Goal: Task Accomplishment & Management: Complete application form

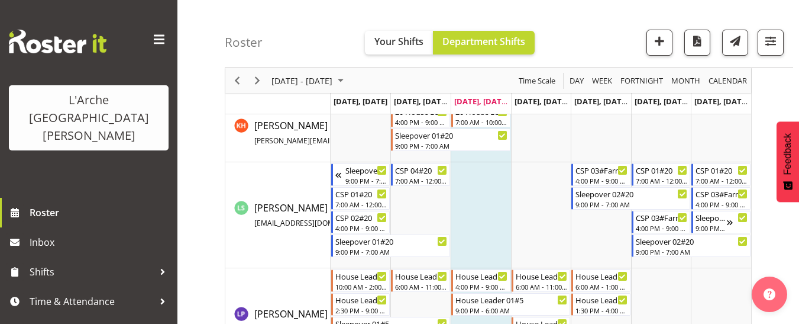
scroll to position [769, 0]
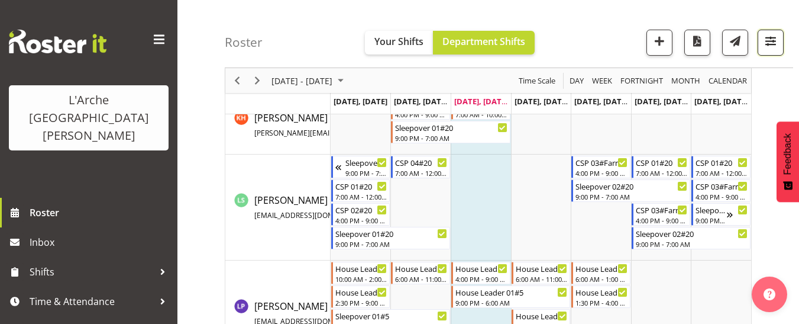
click at [602, 42] on span "button" at bounding box center [770, 40] width 15 height 15
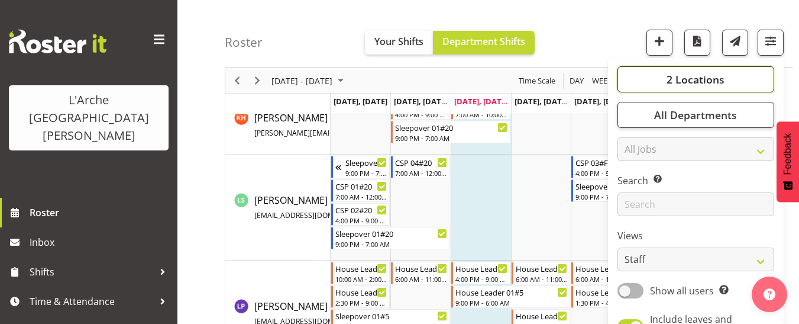
click at [602, 80] on span "2 Locations" at bounding box center [696, 79] width 58 height 14
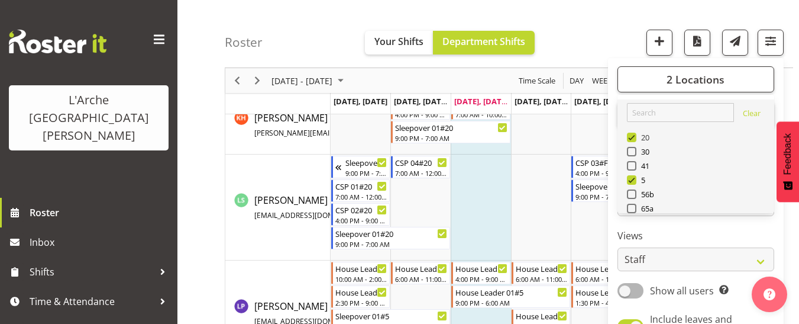
click at [602, 135] on span at bounding box center [631, 136] width 9 height 9
click at [602, 135] on input "20" at bounding box center [631, 138] width 8 height 8
checkbox input "false"
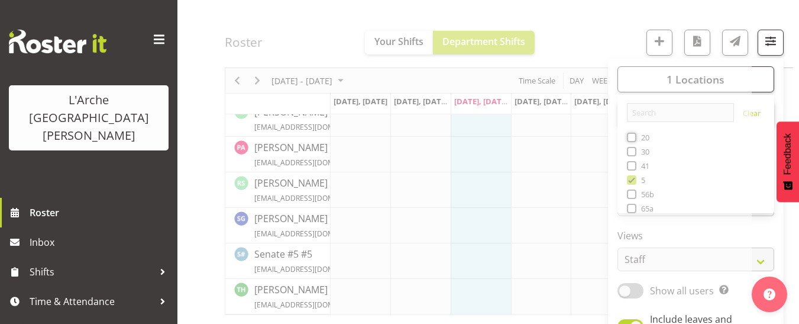
scroll to position [565, 0]
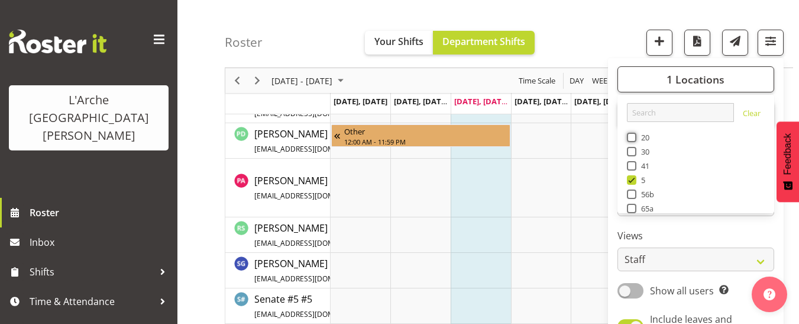
scroll to position [946, 0]
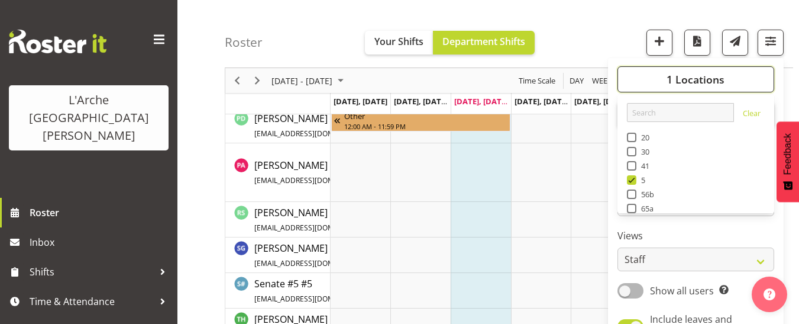
click at [602, 76] on span "1 Locations" at bounding box center [696, 79] width 58 height 14
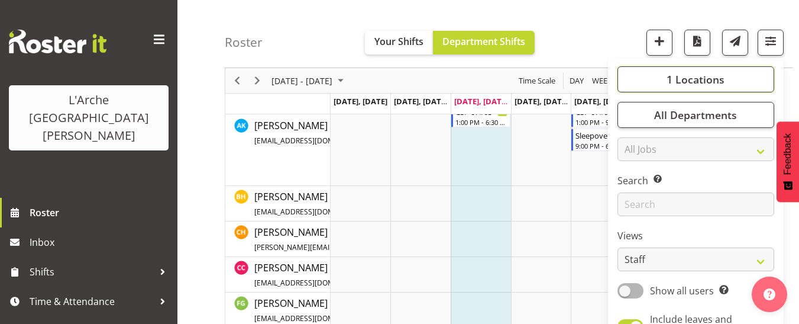
scroll to position [444, 0]
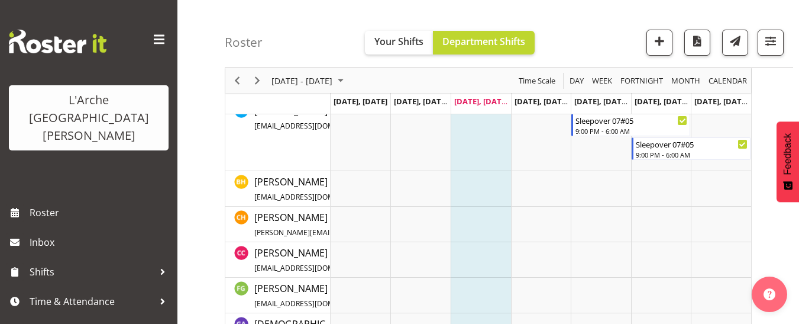
scroll to position [380, 0]
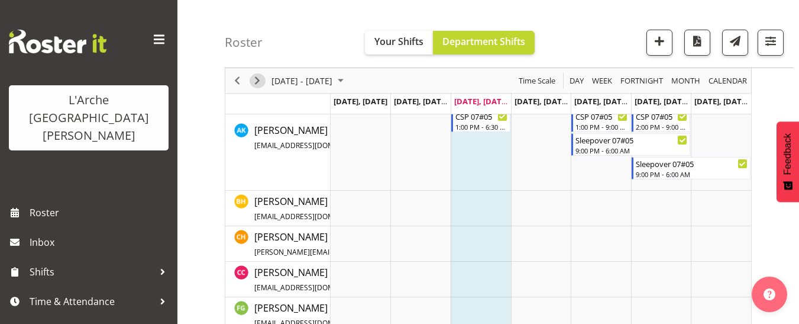
click at [257, 84] on span "Next" at bounding box center [257, 80] width 14 height 15
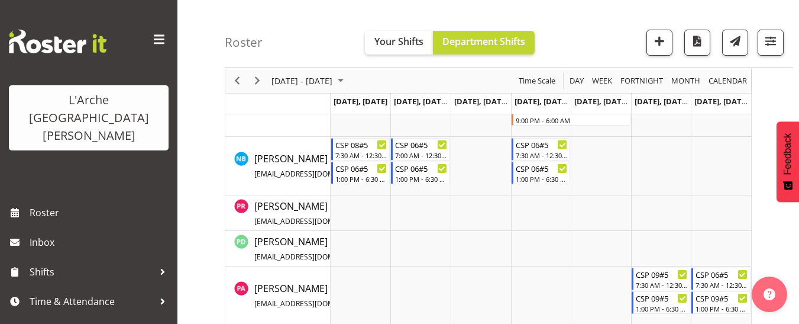
scroll to position [804, 0]
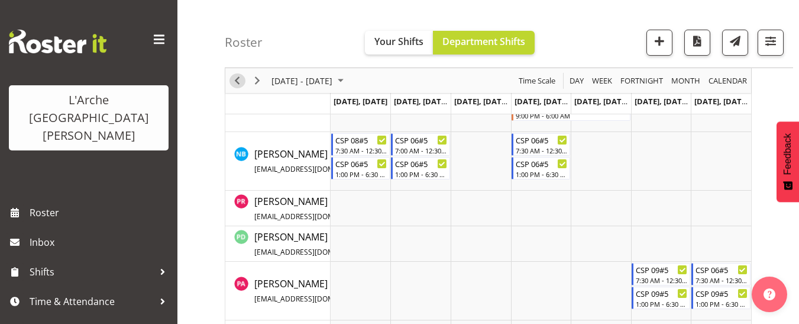
click at [237, 81] on span "Previous" at bounding box center [237, 80] width 14 height 15
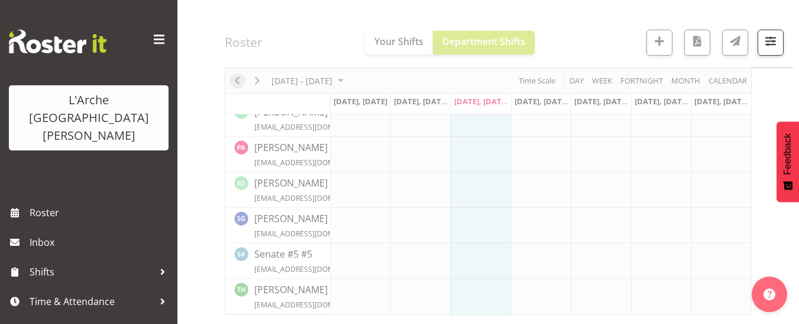
scroll to position [529, 0]
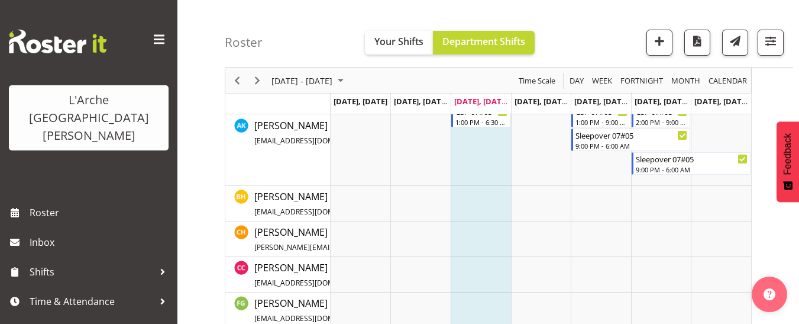
scroll to position [444, 0]
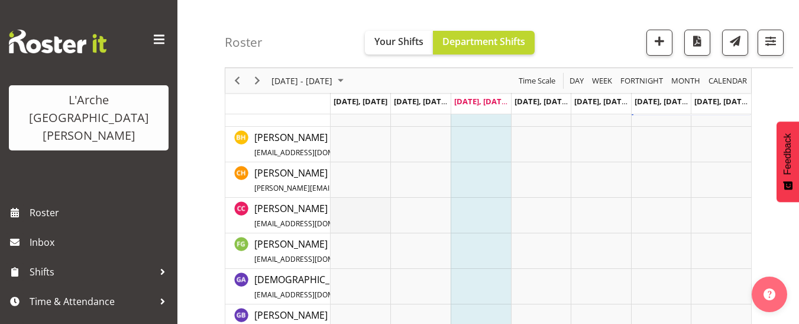
click at [348, 209] on td "Timeline Week of September 3, 2025" at bounding box center [361, 215] width 60 height 35
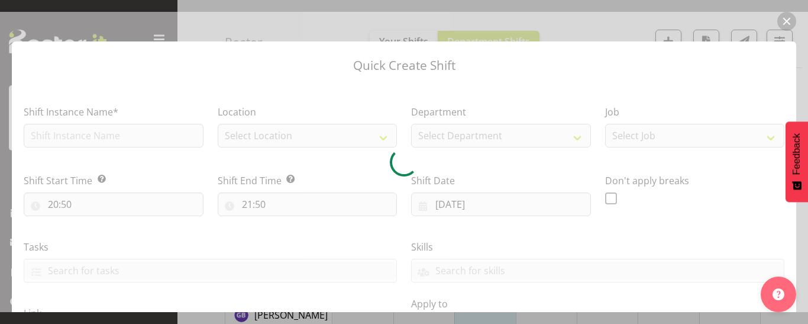
type input "[DATE]"
checkbox input "true"
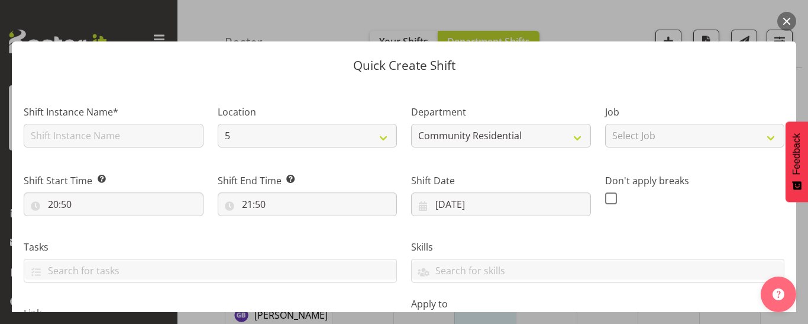
click at [785, 18] on button "button" at bounding box center [786, 21] width 19 height 19
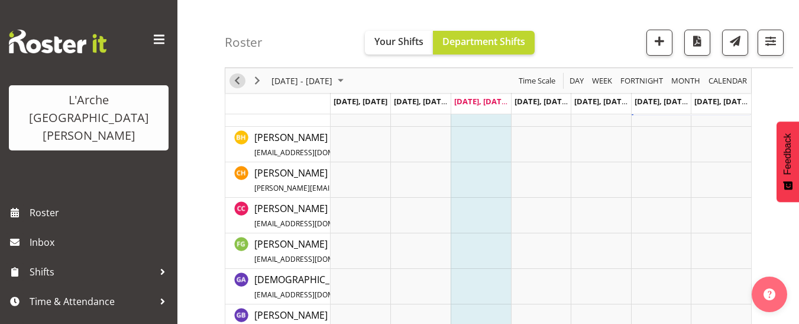
click at [240, 77] on span "Previous" at bounding box center [237, 80] width 14 height 15
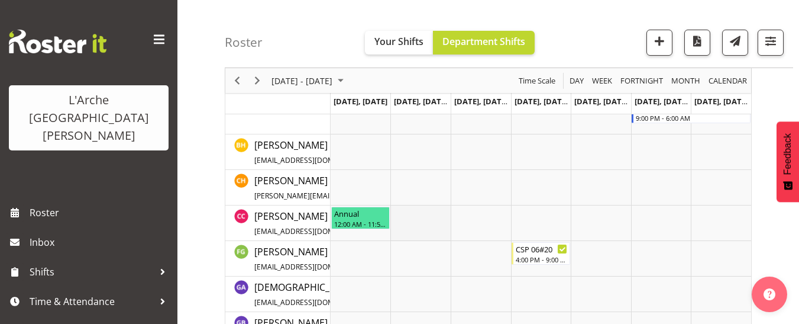
scroll to position [395, 0]
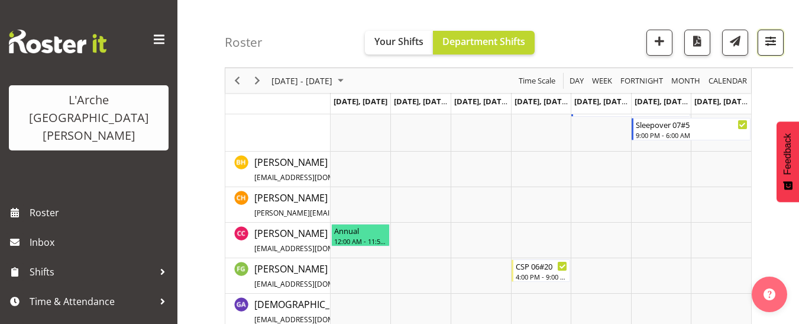
click at [770, 37] on span "button" at bounding box center [770, 40] width 15 height 15
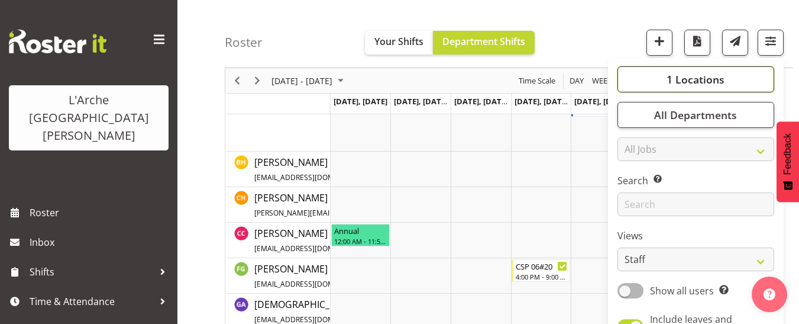
click at [686, 80] on span "1 Locations" at bounding box center [696, 79] width 58 height 14
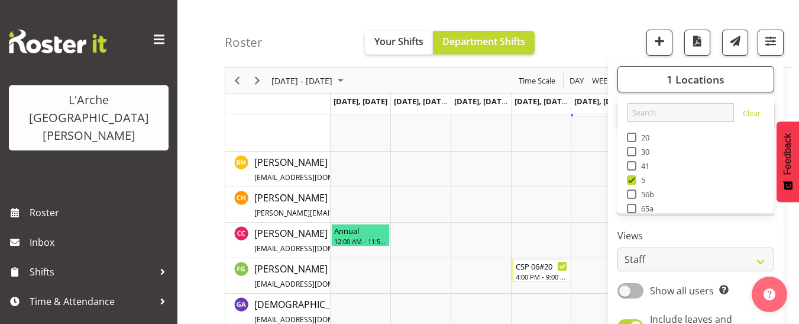
click at [582, 26] on div "Roster Your Shifts Department Shifts 1 Locations Clear 20 30 41 5 56b 65a 73 Ar…" at bounding box center [509, 34] width 568 height 68
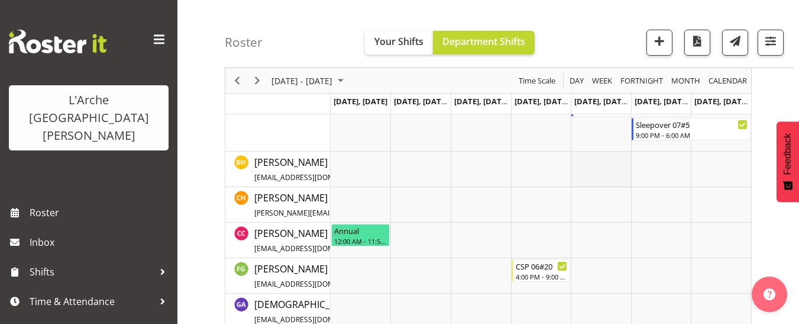
scroll to position [454, 0]
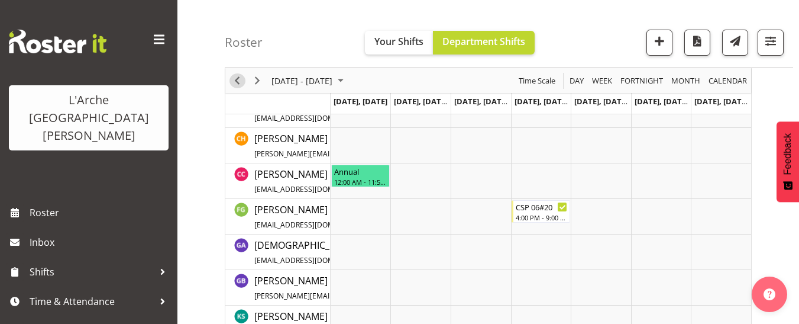
click at [234, 83] on span "Previous" at bounding box center [237, 80] width 14 height 15
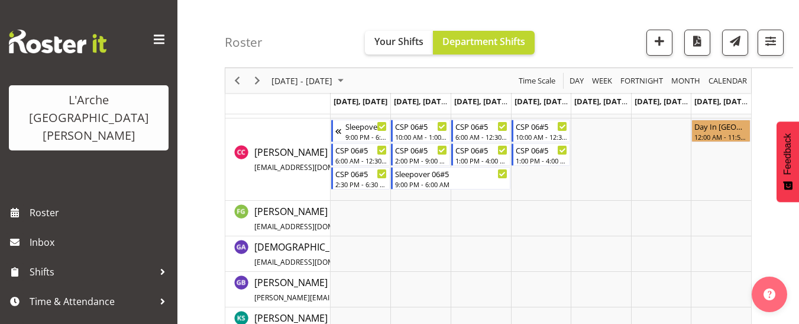
scroll to position [538, 0]
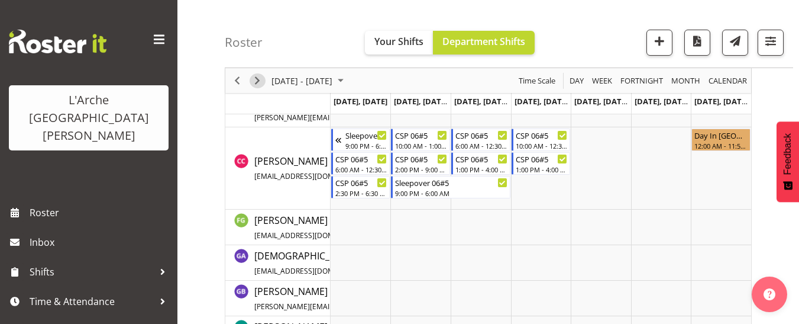
click at [260, 76] on span "Next" at bounding box center [257, 80] width 14 height 15
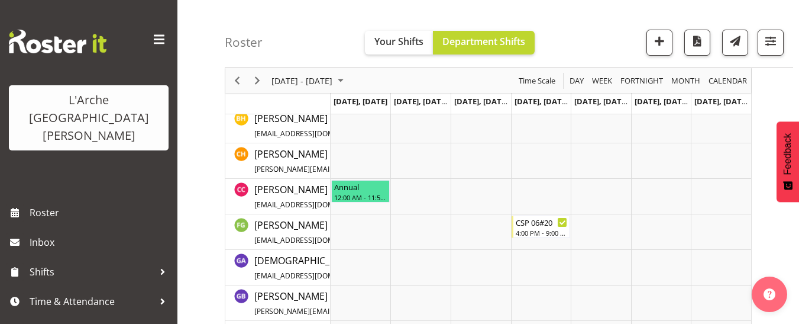
scroll to position [470, 0]
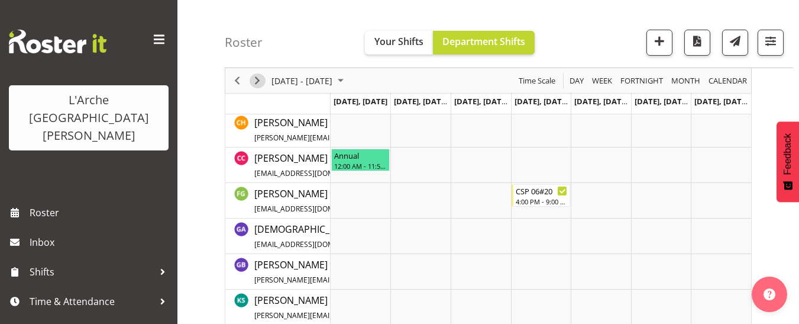
click at [254, 77] on span "Next" at bounding box center [257, 80] width 14 height 15
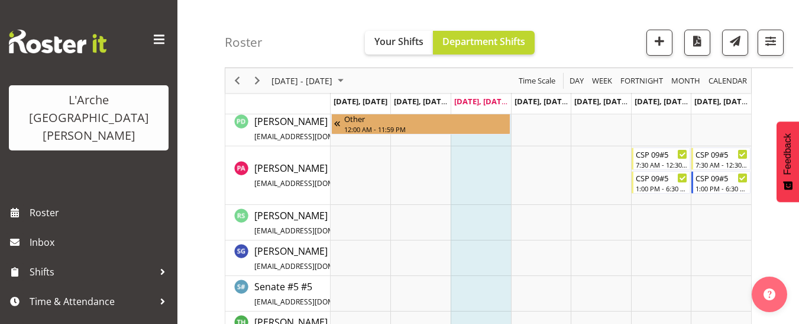
scroll to position [976, 0]
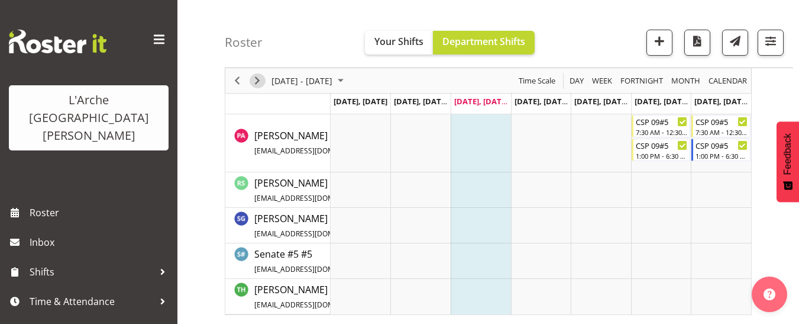
click at [260, 73] on span "Next" at bounding box center [257, 80] width 14 height 15
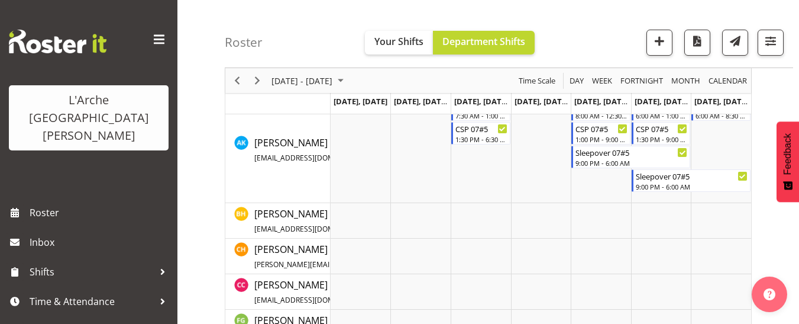
scroll to position [422, 0]
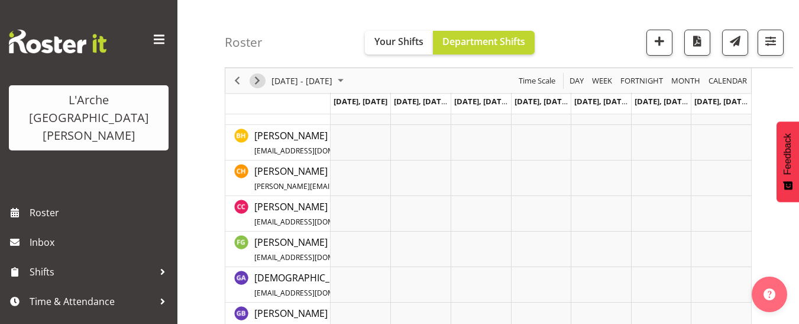
click at [257, 85] on span "Next" at bounding box center [257, 80] width 14 height 15
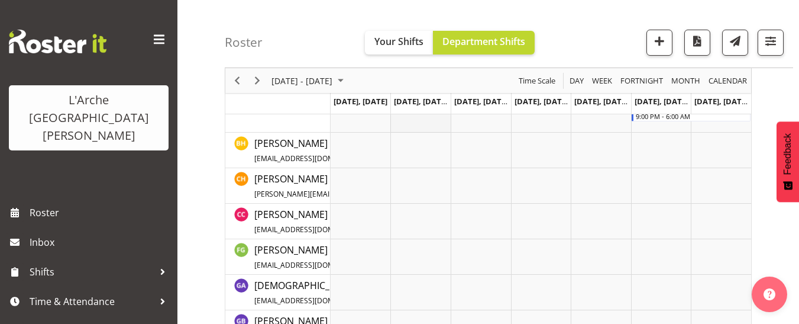
scroll to position [456, 0]
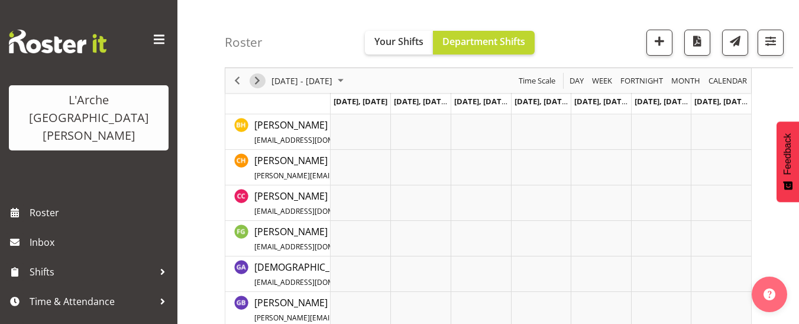
click at [260, 83] on span "Next" at bounding box center [257, 80] width 14 height 15
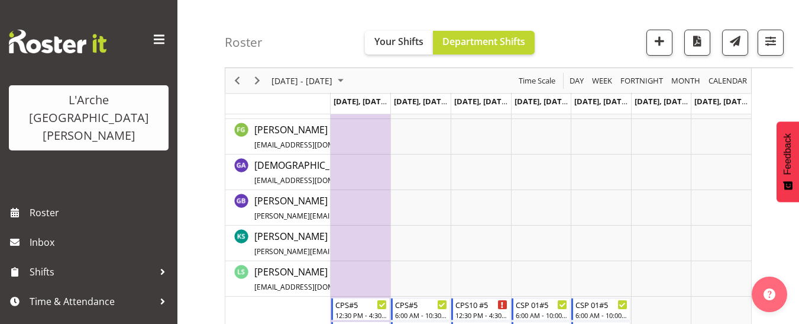
scroll to position [397, 0]
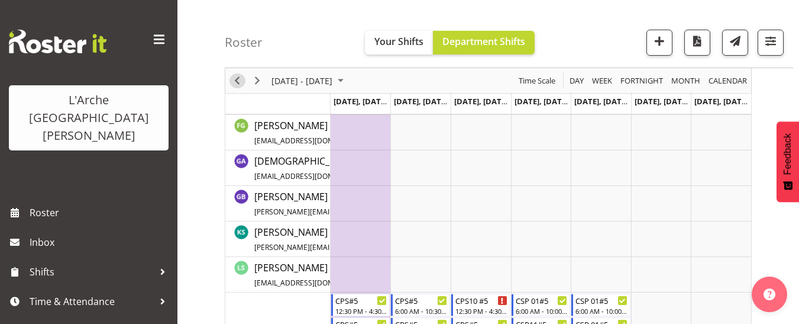
click at [231, 80] on span "Previous" at bounding box center [237, 80] width 14 height 15
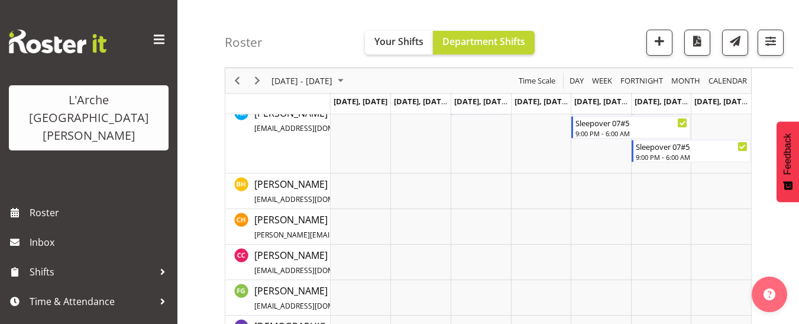
scroll to position [727, 0]
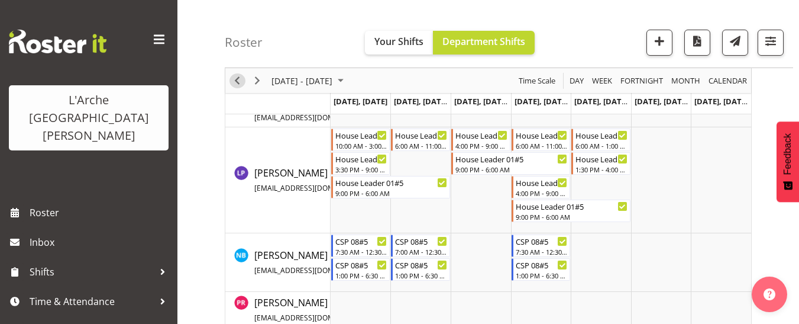
click at [243, 83] on span "Previous" at bounding box center [237, 80] width 14 height 15
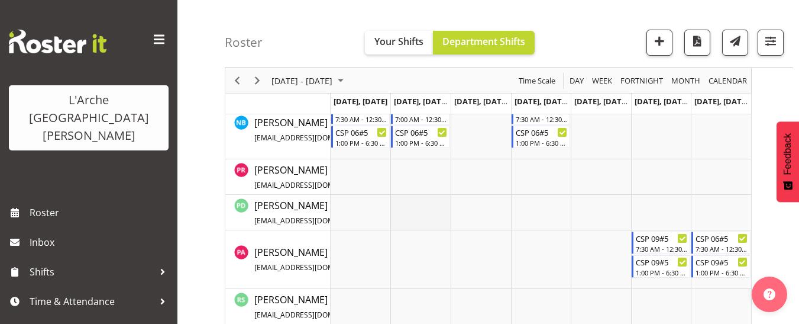
scroll to position [777, 0]
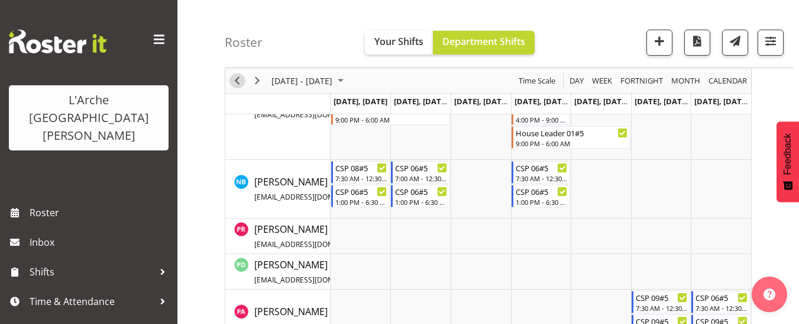
click at [235, 77] on span "Previous" at bounding box center [237, 80] width 14 height 15
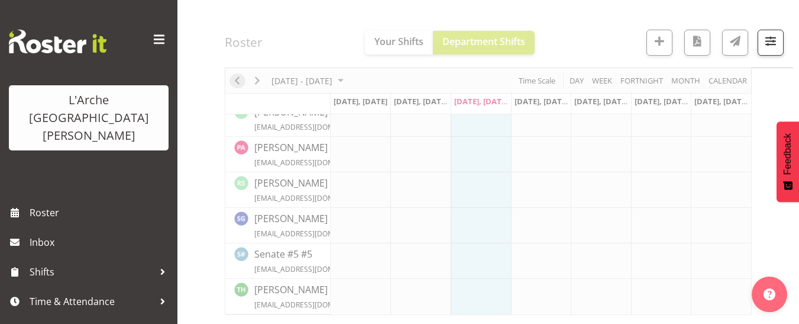
scroll to position [529, 0]
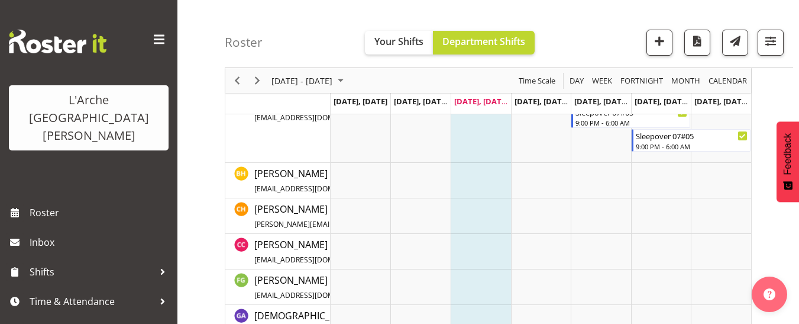
scroll to position [386, 0]
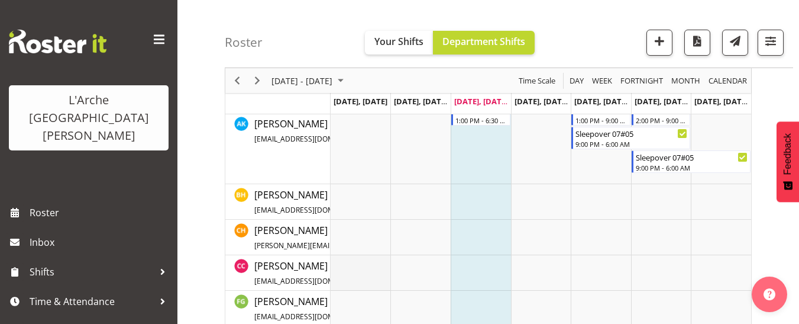
click at [337, 263] on td "Timeline Week of September 3, 2025" at bounding box center [361, 272] width 60 height 35
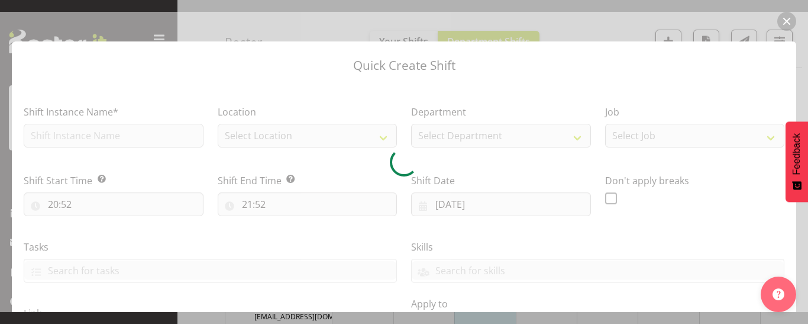
type input "[DATE]"
checkbox input "true"
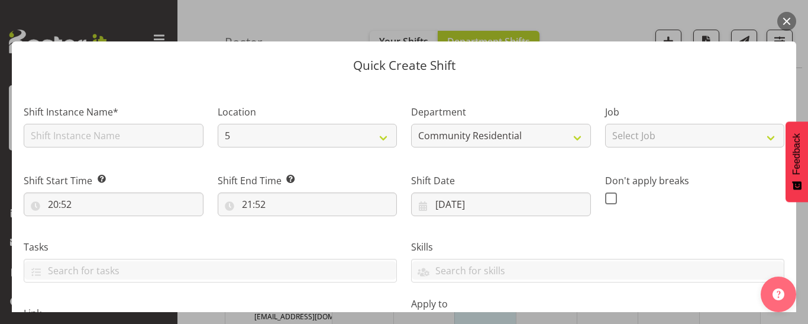
click at [784, 24] on button "button" at bounding box center [786, 21] width 19 height 19
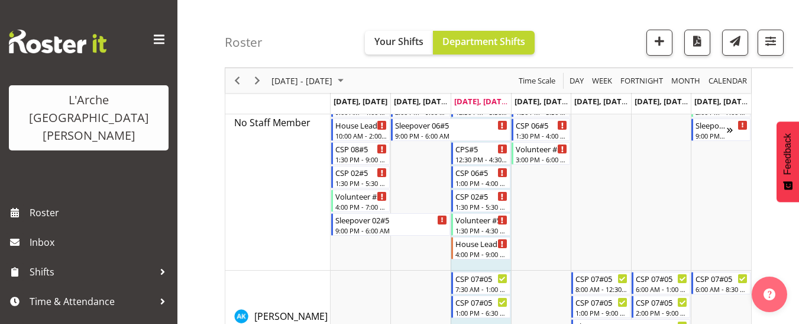
scroll to position [148, 0]
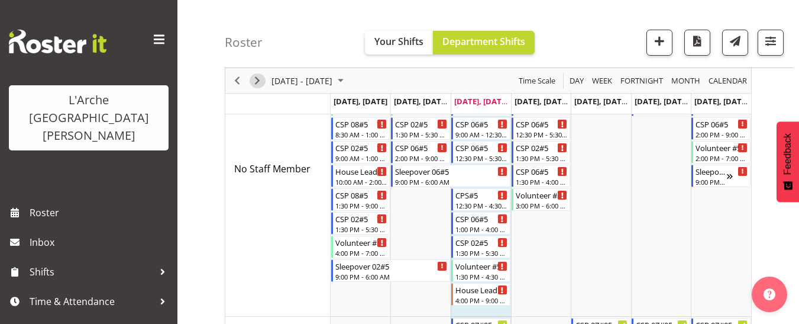
click at [254, 85] on span "Next" at bounding box center [257, 80] width 14 height 15
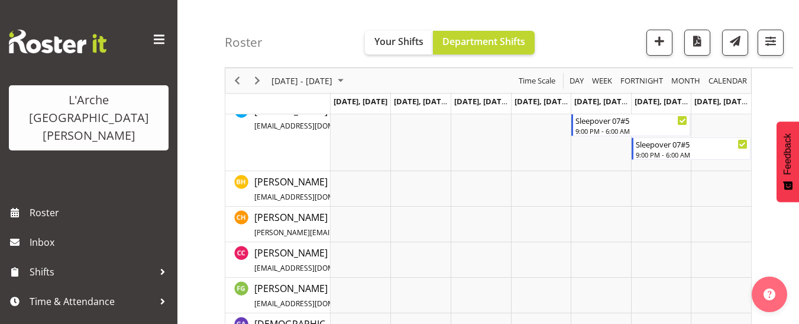
scroll to position [384, 0]
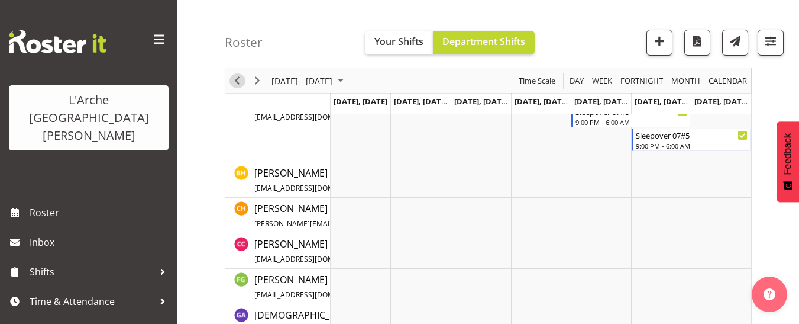
drag, startPoint x: 237, startPoint y: 82, endPoint x: 240, endPoint y: 88, distance: 6.6
click at [237, 82] on span "Previous" at bounding box center [237, 80] width 14 height 15
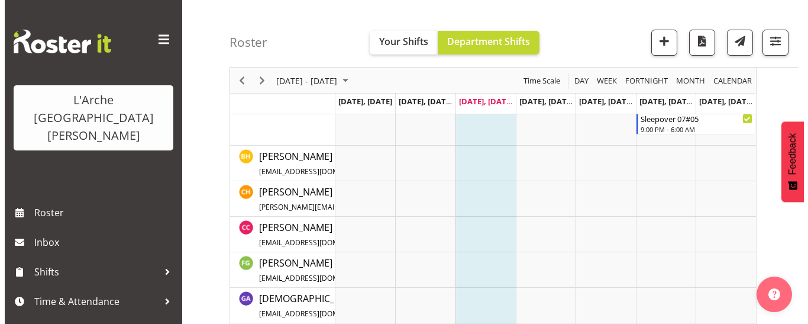
scroll to position [444, 0]
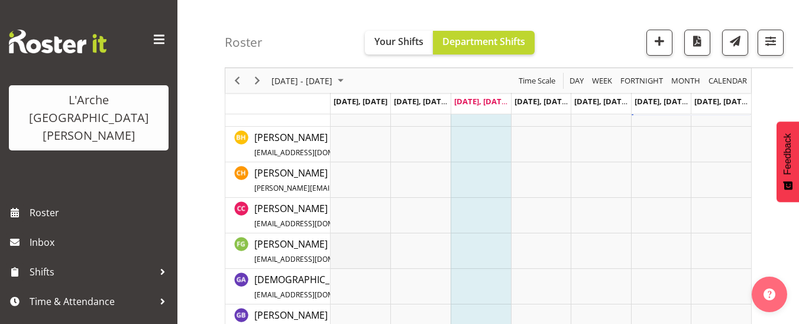
click at [338, 235] on tbody "Timeline Week of September 3, 2025" at bounding box center [541, 286] width 421 height 1121
click at [356, 206] on td "Timeline Week of September 3, 2025" at bounding box center [361, 215] width 60 height 35
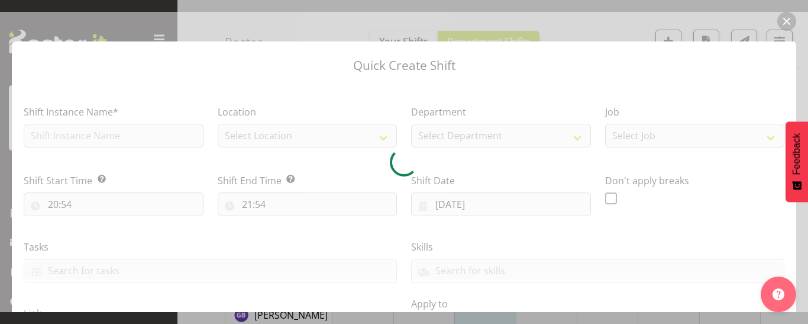
type input "[DATE]"
checkbox input "true"
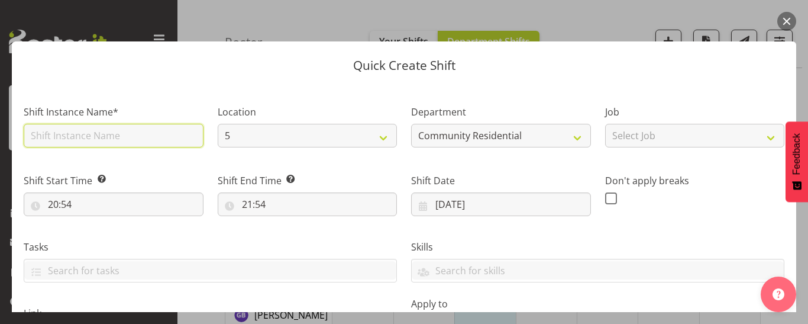
click at [123, 134] on input "text" at bounding box center [114, 136] width 180 height 24
type input "CSP 06#05"
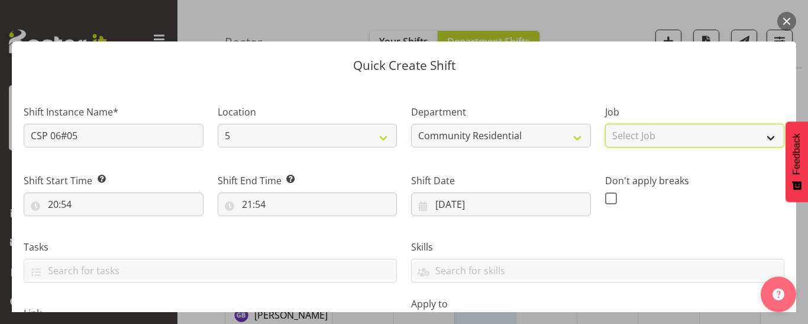
click at [657, 136] on select "Select Job Accounts Admin Art Coordinator Community Leader Community Support Pe…" at bounding box center [695, 136] width 180 height 24
select select "2"
click at [605, 124] on select "Select Job Accounts Admin Art Coordinator Community Leader Community Support Pe…" at bounding box center [695, 136] width 180 height 24
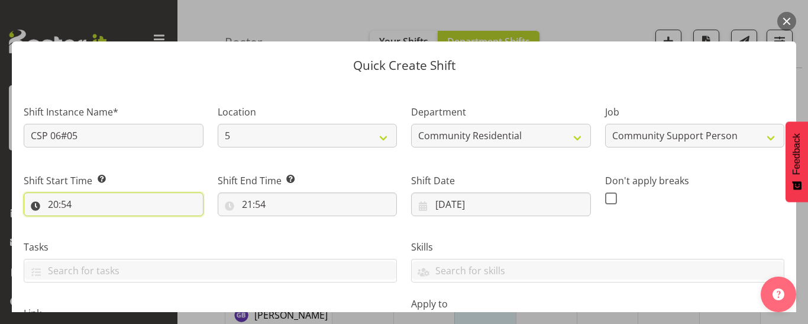
click at [68, 205] on input "20:54" at bounding box center [114, 204] width 180 height 24
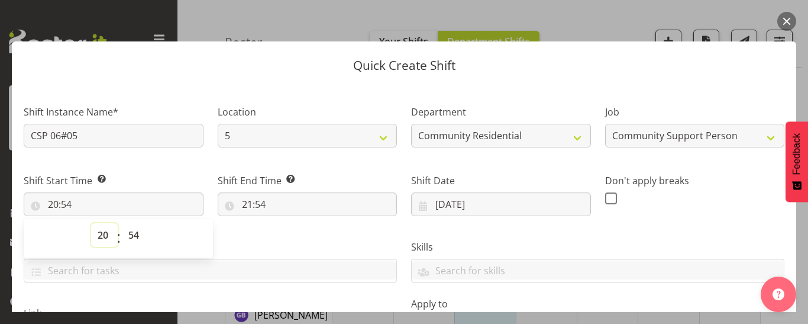
click at [101, 232] on select "00 01 02 03 04 05 06 07 08 09 10 11 12 13 14 15 16 17 18 19 20 21 22 23" at bounding box center [104, 235] width 27 height 24
select select "6"
click at [91, 223] on select "00 01 02 03 04 05 06 07 08 09 10 11 12 13 14 15 16 17 18 19 20 21 22 23" at bounding box center [104, 235] width 27 height 24
type input "06:54"
click at [132, 231] on select "00 01 02 03 04 05 06 07 08 09 10 11 12 13 14 15 16 17 18 19 20 21 22 23 24 25 2…" at bounding box center [135, 235] width 27 height 24
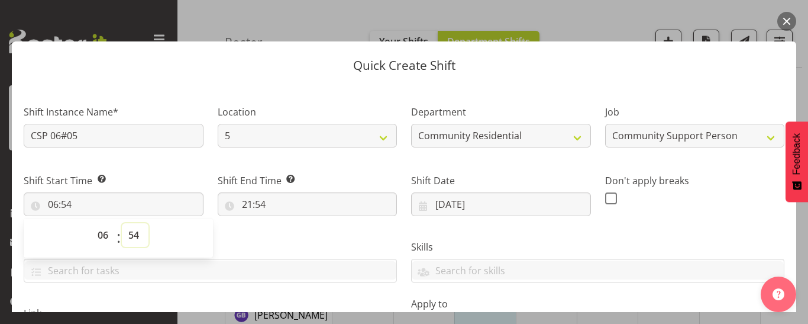
select select "0"
click at [122, 223] on select "00 01 02 03 04 05 06 07 08 09 10 11 12 13 14 15 16 17 18 19 20 21 22 23 24 25 2…" at bounding box center [135, 235] width 27 height 24
type input "06:00"
click at [258, 202] on input "21:54" at bounding box center [308, 204] width 180 height 24
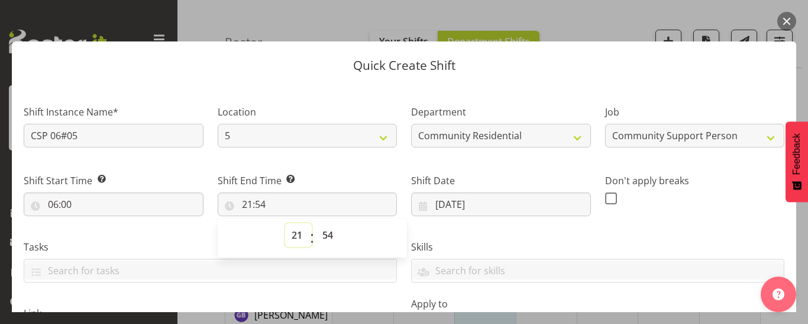
click at [292, 235] on select "00 01 02 03 04 05 06 07 08 09 10 11 12 13 14 15 16 17 18 19 20 21 22 23" at bounding box center [298, 235] width 27 height 24
select select "10"
click at [285, 223] on select "00 01 02 03 04 05 06 07 08 09 10 11 12 13 14 15 16 17 18 19 20 21 22 23" at bounding box center [298, 235] width 27 height 24
type input "10:54"
click at [327, 234] on select "00 01 02 03 04 05 06 07 08 09 10 11 12 13 14 15 16 17 18 19 20 21 22 23 24 25 2…" at bounding box center [329, 235] width 27 height 24
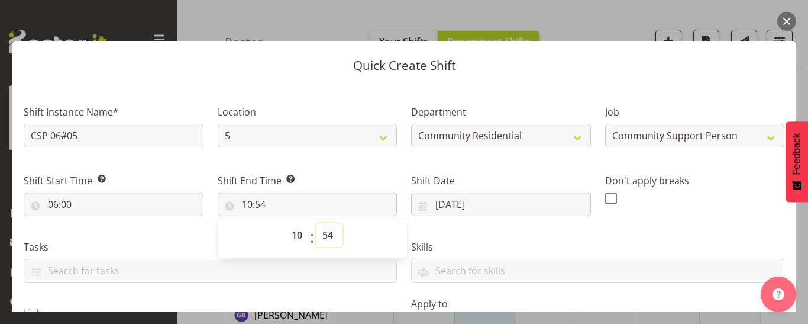
select select "0"
click at [316, 223] on select "00 01 02 03 04 05 06 07 08 09 10 11 12 13 14 15 16 17 18 19 20 21 22 23 24 25 2…" at bounding box center [329, 235] width 27 height 24
type input "10:00"
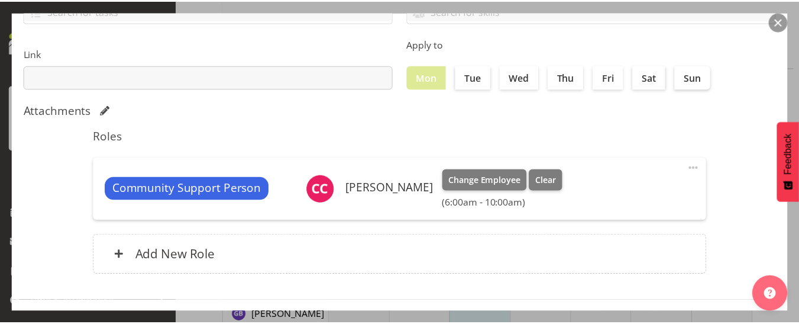
scroll to position [296, 0]
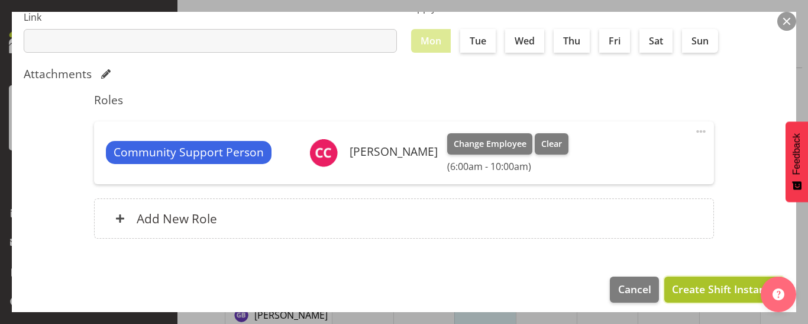
click at [742, 290] on span "Create Shift Instance" at bounding box center [724, 288] width 105 height 15
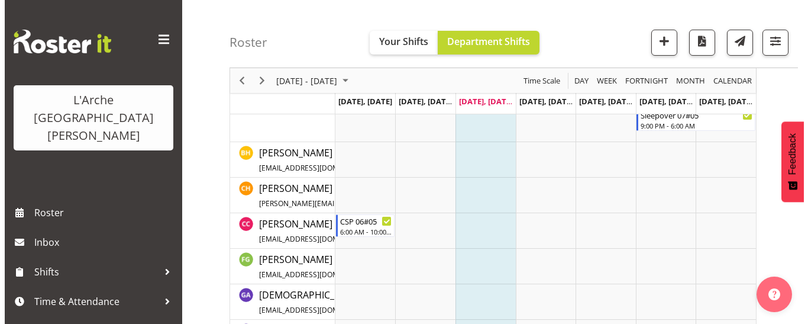
scroll to position [419, 0]
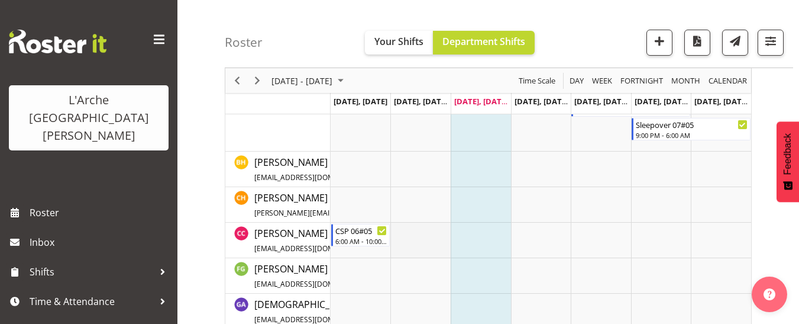
click at [402, 231] on td "Timeline Week of September 3, 2025" at bounding box center [420, 239] width 60 height 35
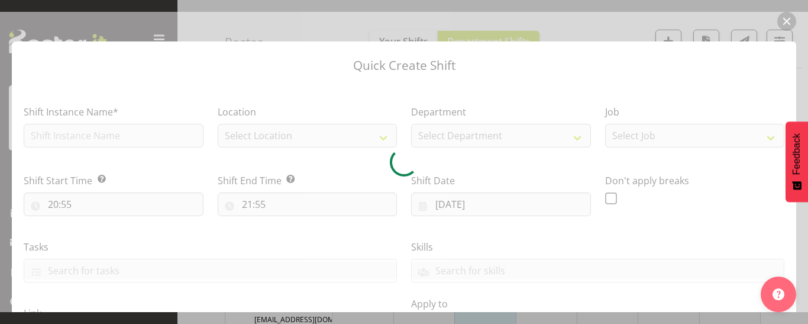
type input "[DATE]"
checkbox input "true"
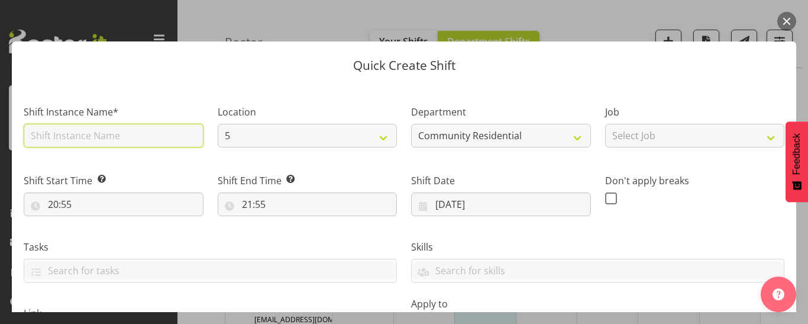
click at [88, 133] on input "text" at bounding box center [114, 136] width 180 height 24
type input "CSP 06#05"
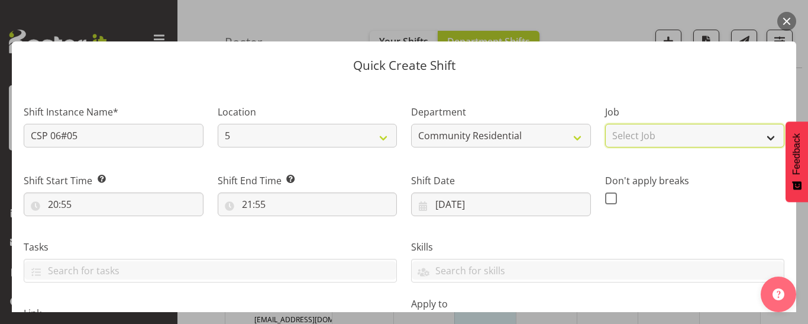
click at [647, 134] on select "Select Job Accounts Admin Art Coordinator Community Leader Community Support Pe…" at bounding box center [695, 136] width 180 height 24
select select "2"
click at [605, 124] on select "Select Job Accounts Admin Art Coordinator Community Leader Community Support Pe…" at bounding box center [695, 136] width 180 height 24
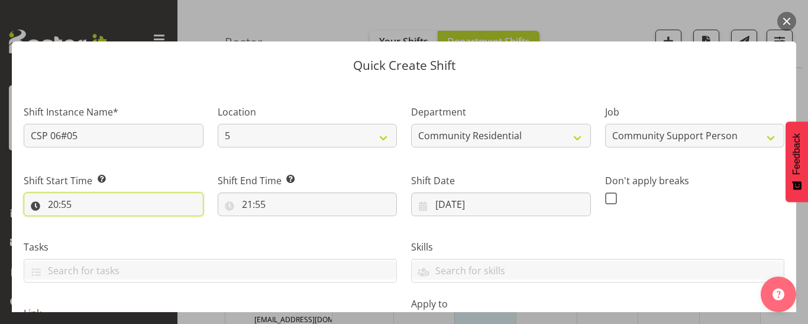
click at [72, 206] on input "20:55" at bounding box center [114, 204] width 180 height 24
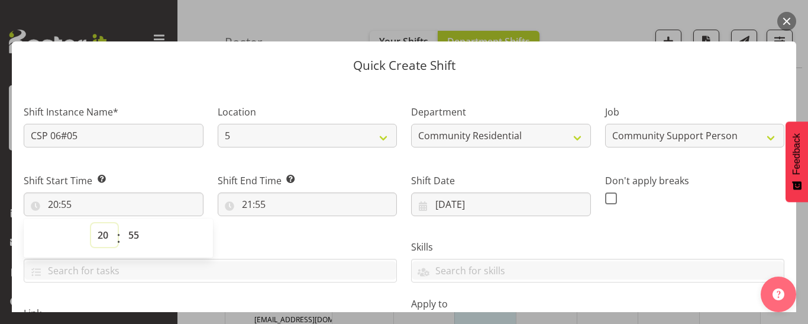
click at [99, 231] on select "00 01 02 03 04 05 06 07 08 09 10 11 12 13 14 15 16 17 18 19 20 21 22 23" at bounding box center [104, 235] width 27 height 24
select select "10"
click at [91, 223] on select "00 01 02 03 04 05 06 07 08 09 10 11 12 13 14 15 16 17 18 19 20 21 22 23" at bounding box center [104, 235] width 27 height 24
type input "10:55"
click at [134, 231] on select "00 01 02 03 04 05 06 07 08 09 10 11 12 13 14 15 16 17 18 19 20 21 22 23 24 25 2…" at bounding box center [135, 235] width 27 height 24
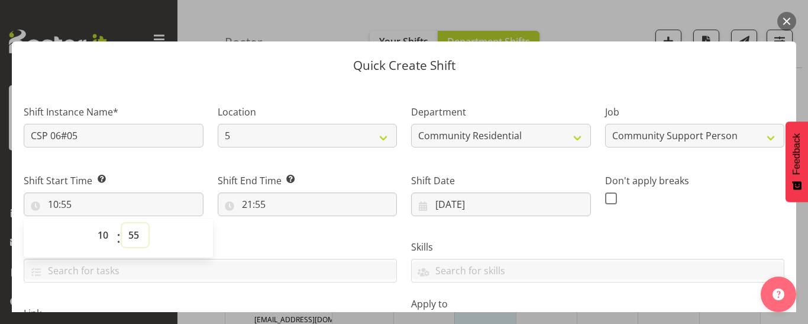
select select "0"
click at [122, 223] on select "00 01 02 03 04 05 06 07 08 09 10 11 12 13 14 15 16 17 18 19 20 21 22 23 24 25 2…" at bounding box center [135, 235] width 27 height 24
type input "10:00"
click at [257, 206] on input "21:55" at bounding box center [308, 204] width 180 height 24
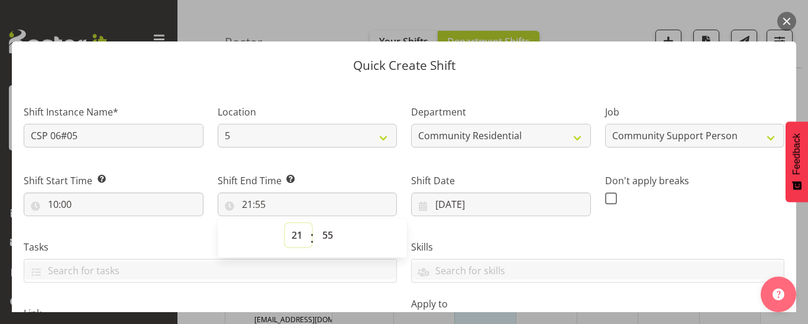
click at [292, 237] on select "00 01 02 03 04 05 06 07 08 09 10 11 12 13 14 15 16 17 18 19 20 21 22 23" at bounding box center [298, 235] width 27 height 24
select select "13"
click at [285, 223] on select "00 01 02 03 04 05 06 07 08 09 10 11 12 13 14 15 16 17 18 19 20 21 22 23" at bounding box center [298, 235] width 27 height 24
type input "13:55"
click at [324, 236] on select "00 01 02 03 04 05 06 07 08 09 10 11 12 13 14 15 16 17 18 19 20 21 22 23 24 25 2…" at bounding box center [329, 235] width 27 height 24
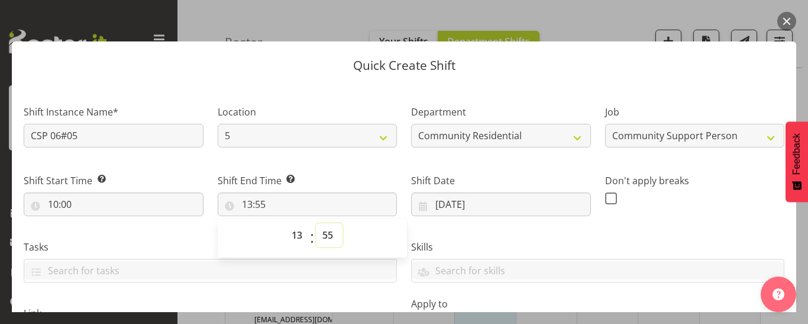
select select "0"
click at [316, 223] on select "00 01 02 03 04 05 06 07 08 09 10 11 12 13 14 15 16 17 18 19 20 21 22 23 24 25 2…" at bounding box center [329, 235] width 27 height 24
type input "13:00"
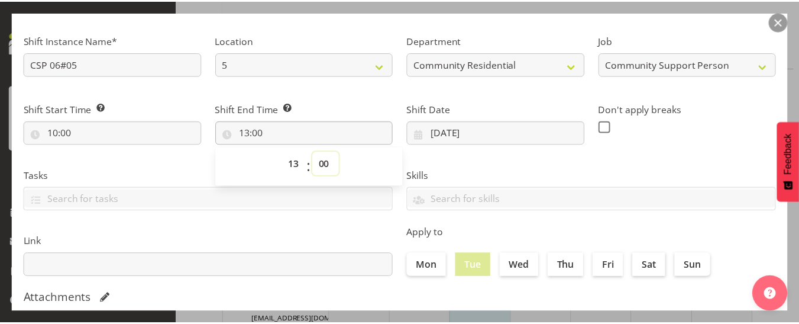
scroll to position [304, 0]
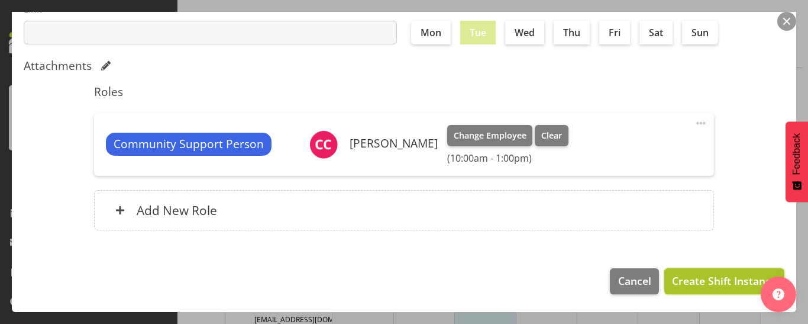
click at [684, 277] on span "Create Shift Instance" at bounding box center [724, 280] width 105 height 15
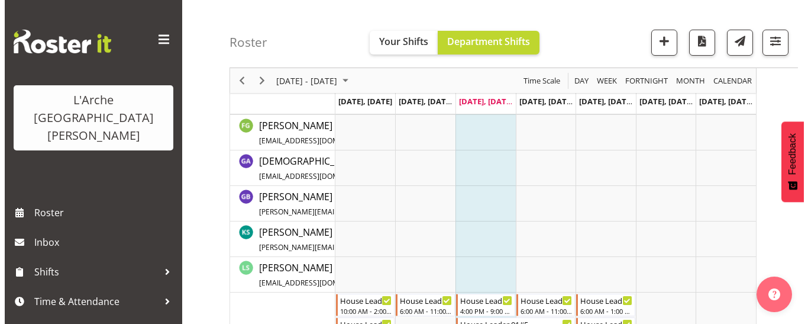
scroll to position [444, 0]
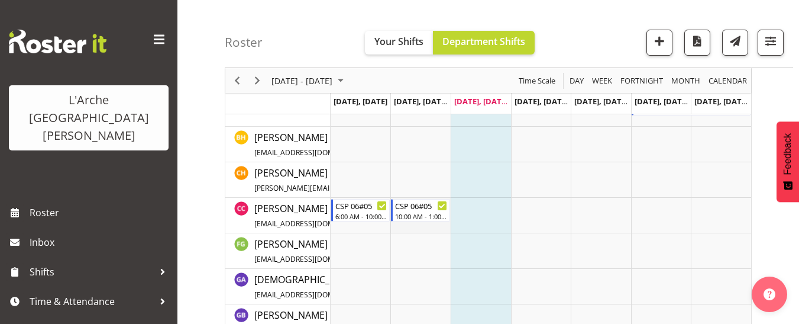
click at [420, 229] on td "Timeline Week of September 3, 2025" at bounding box center [420, 215] width 60 height 35
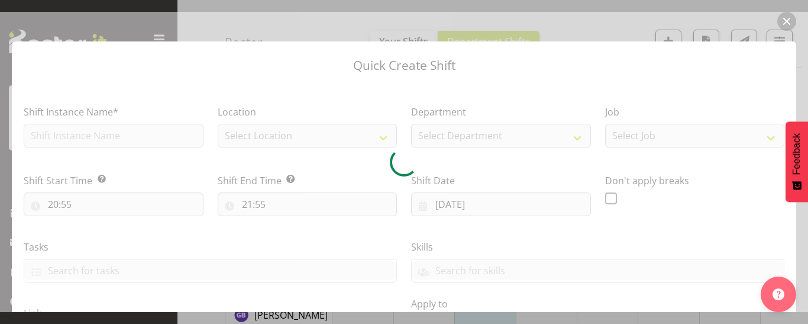
type input "[DATE]"
checkbox input "true"
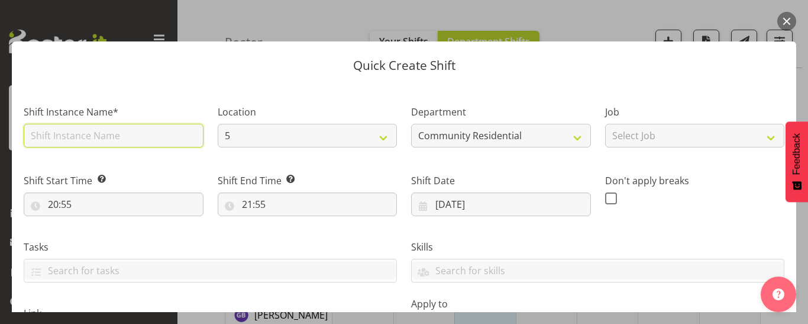
click at [59, 136] on input "text" at bounding box center [114, 136] width 180 height 24
type input "CSP 06#05"
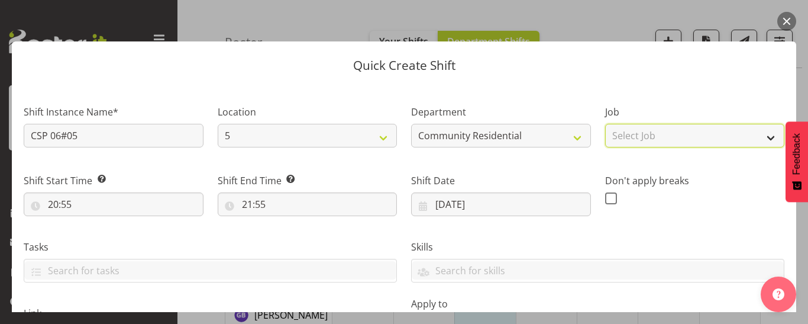
click at [636, 143] on select "Select Job Accounts Admin Art Coordinator Community Leader Community Support Pe…" at bounding box center [695, 136] width 180 height 24
select select "2"
click at [605, 124] on select "Select Job Accounts Admin Art Coordinator Community Leader Community Support Pe…" at bounding box center [695, 136] width 180 height 24
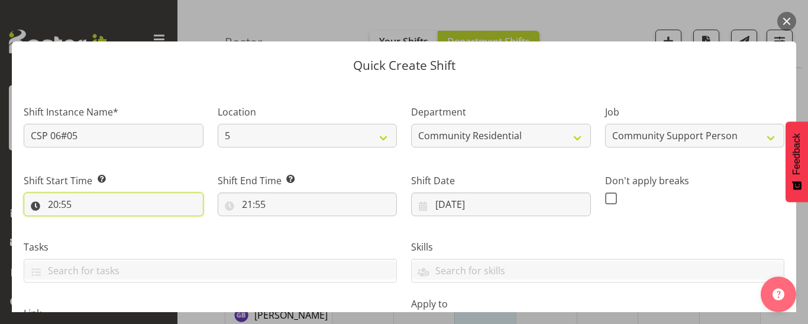
click at [61, 203] on input "20:55" at bounding box center [114, 204] width 180 height 24
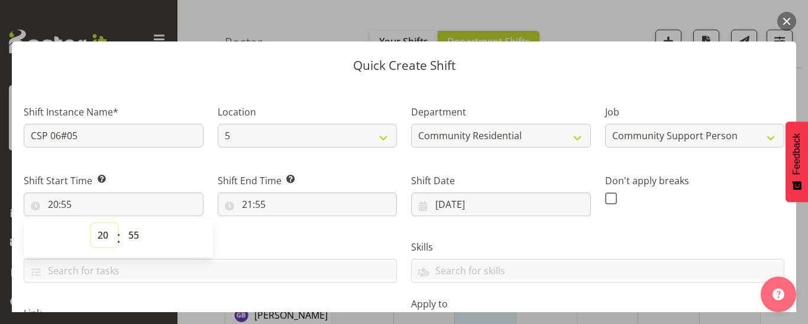
click at [100, 235] on select "00 01 02 03 04 05 06 07 08 09 10 11 12 13 14 15 16 17 18 19 20 21 22 23" at bounding box center [104, 235] width 27 height 24
select select "14"
click at [91, 223] on select "00 01 02 03 04 05 06 07 08 09 10 11 12 13 14 15 16 17 18 19 20 21 22 23" at bounding box center [104, 235] width 27 height 24
type input "14:55"
click at [134, 236] on select "00 01 02 03 04 05 06 07 08 09 10 11 12 13 14 15 16 17 18 19 20 21 22 23 24 25 2…" at bounding box center [135, 235] width 27 height 24
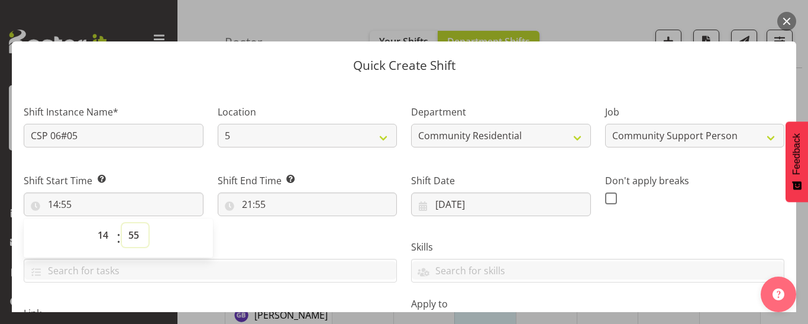
select select "0"
click at [122, 223] on select "00 01 02 03 04 05 06 07 08 09 10 11 12 13 14 15 16 17 18 19 20 21 22 23 24 25 2…" at bounding box center [135, 235] width 27 height 24
type input "14:00"
click at [248, 206] on input "21:55" at bounding box center [308, 204] width 180 height 24
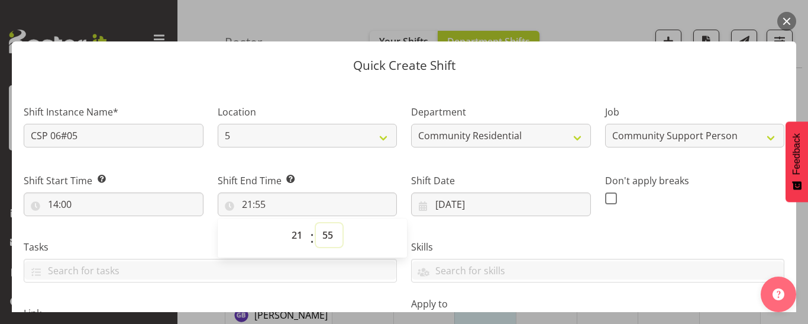
click at [325, 232] on select "00 01 02 03 04 05 06 07 08 09 10 11 12 13 14 15 16 17 18 19 20 21 22 23 24 25 2…" at bounding box center [329, 235] width 27 height 24
select select "0"
click at [316, 223] on select "00 01 02 03 04 05 06 07 08 09 10 11 12 13 14 15 16 17 18 19 20 21 22 23 24 25 2…" at bounding box center [329, 235] width 27 height 24
type input "21:00"
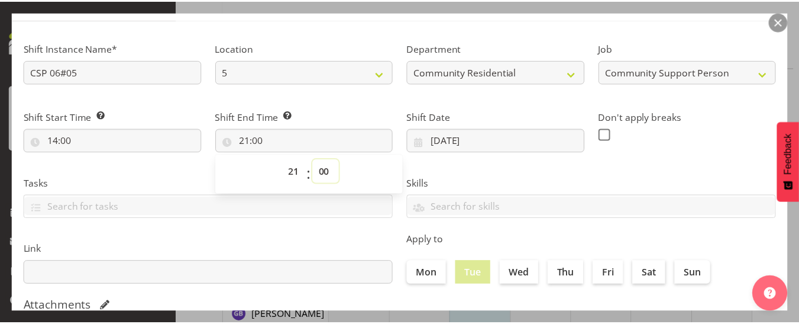
scroll to position [304, 0]
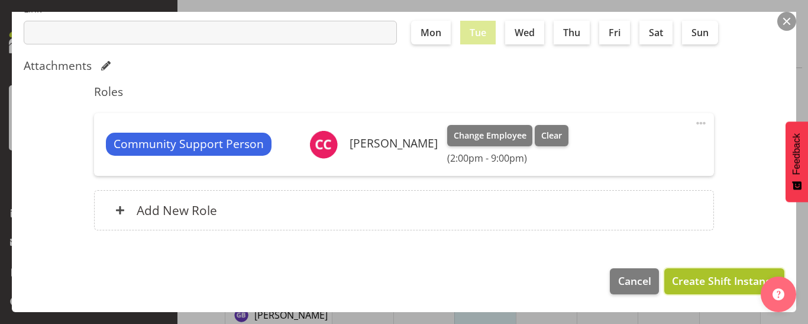
click at [686, 280] on span "Create Shift Instance" at bounding box center [724, 280] width 105 height 15
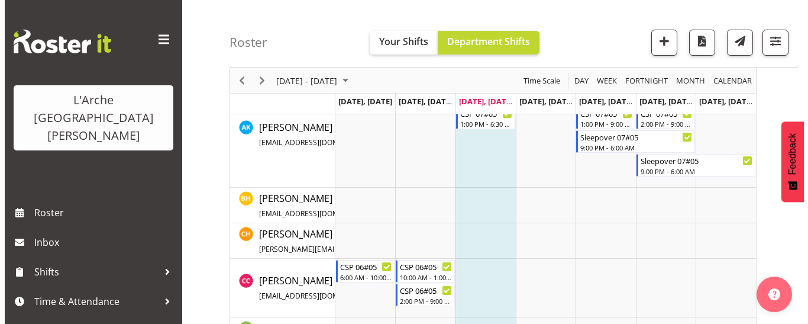
scroll to position [501, 0]
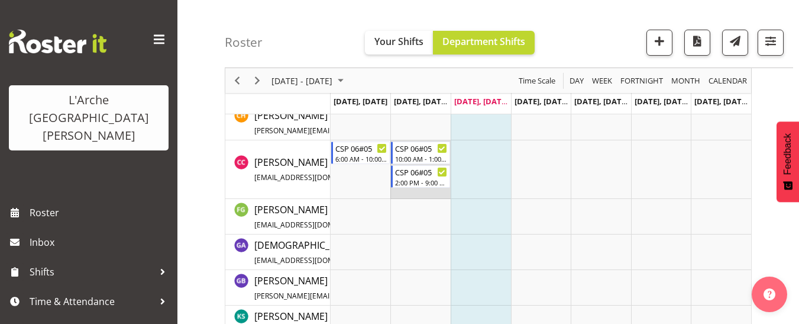
click at [399, 192] on td "Timeline Week of September 3, 2025" at bounding box center [420, 169] width 60 height 59
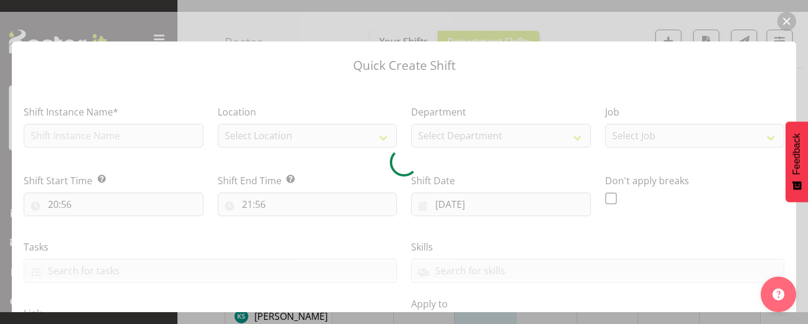
type input "[DATE]"
checkbox input "true"
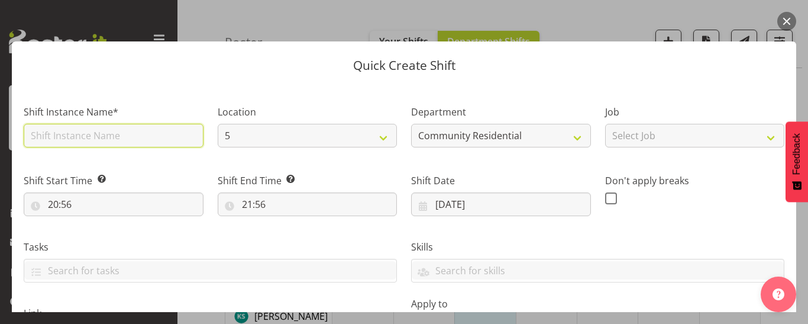
click at [110, 133] on input "text" at bounding box center [114, 136] width 180 height 24
type input "CSP 06#05"
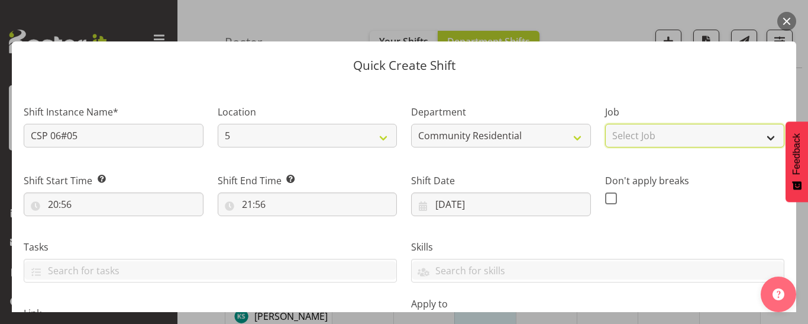
click at [625, 135] on select "Select Job Accounts Admin Art Coordinator Community Leader Community Support Pe…" at bounding box center [695, 136] width 180 height 24
select select "2"
click at [605, 124] on select "Select Job Accounts Admin Art Coordinator Community Leader Community Support Pe…" at bounding box center [695, 136] width 180 height 24
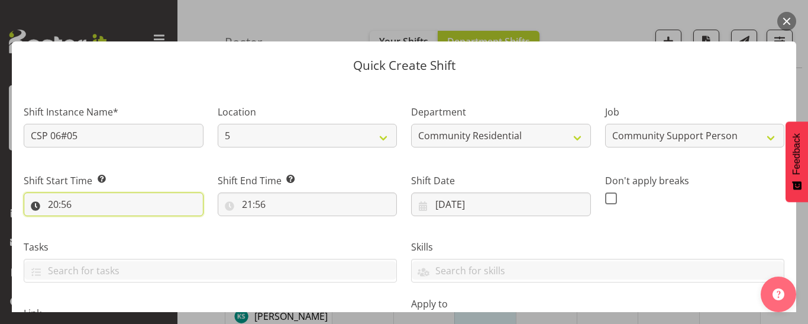
click at [62, 208] on input "20:56" at bounding box center [114, 204] width 180 height 24
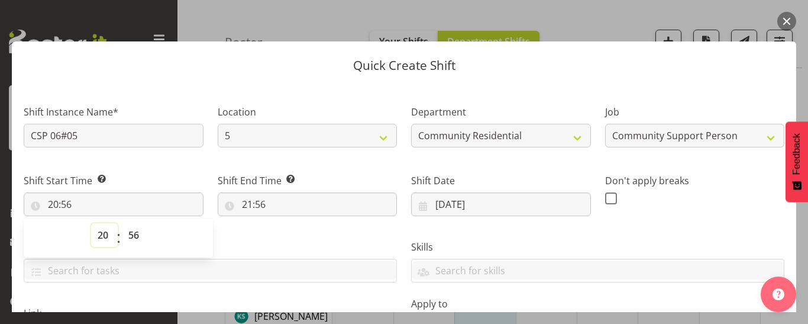
click at [102, 235] on select "00 01 02 03 04 05 06 07 08 09 10 11 12 13 14 15 16 17 18 19 20 21 22 23" at bounding box center [104, 235] width 27 height 24
select select "21"
click at [91, 223] on select "00 01 02 03 04 05 06 07 08 09 10 11 12 13 14 15 16 17 18 19 20 21 22 23" at bounding box center [104, 235] width 27 height 24
type input "21:56"
click at [134, 232] on select "00 01 02 03 04 05 06 07 08 09 10 11 12 13 14 15 16 17 18 19 20 21 22 23 24 25 2…" at bounding box center [135, 235] width 27 height 24
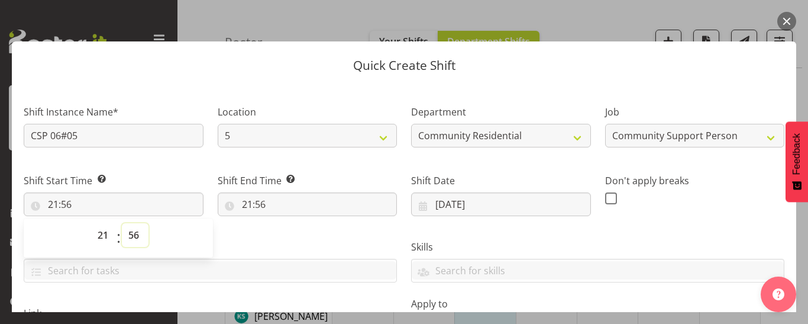
select select "0"
click at [122, 223] on select "00 01 02 03 04 05 06 07 08 09 10 11 12 13 14 15 16 17 18 19 20 21 22 23 24 25 2…" at bounding box center [135, 235] width 27 height 24
type input "21:00"
click at [258, 201] on input "21:56" at bounding box center [308, 204] width 180 height 24
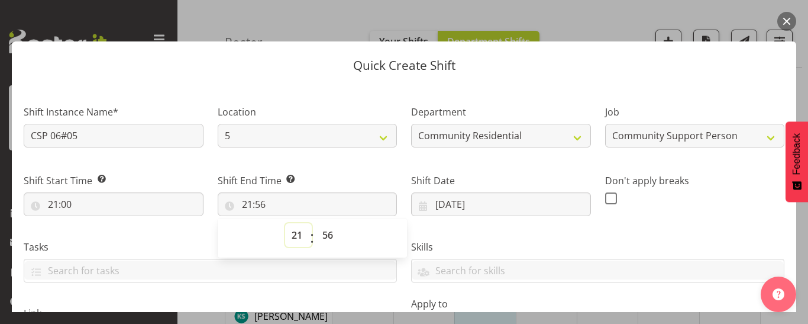
click at [292, 236] on select "00 01 02 03 04 05 06 07 08 09 10 11 12 13 14 15 16 17 18 19 20 21 22 23" at bounding box center [298, 235] width 27 height 24
select select "6"
click at [285, 223] on select "00 01 02 03 04 05 06 07 08 09 10 11 12 13 14 15 16 17 18 19 20 21 22 23" at bounding box center [298, 235] width 27 height 24
type input "06:56"
click at [323, 231] on select "00 01 02 03 04 05 06 07 08 09 10 11 12 13 14 15 16 17 18 19 20 21 22 23 24 25 2…" at bounding box center [329, 235] width 27 height 24
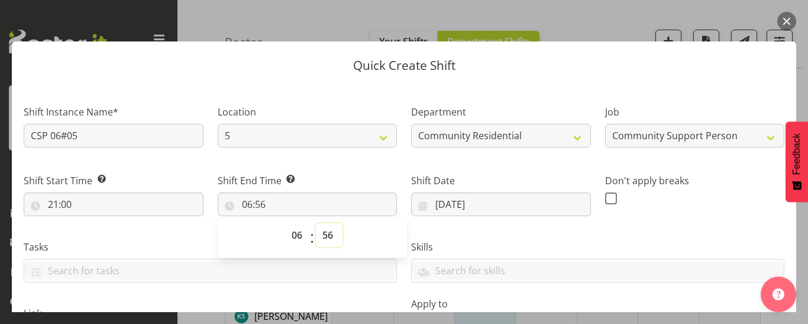
select select "0"
click at [316, 223] on select "00 01 02 03 04 05 06 07 08 09 10 11 12 13 14 15 16 17 18 19 20 21 22 23 24 25 2…" at bounding box center [329, 235] width 27 height 24
type input "06:00"
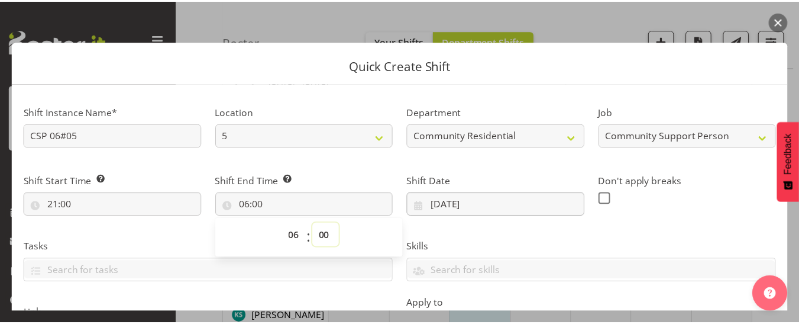
scroll to position [304, 0]
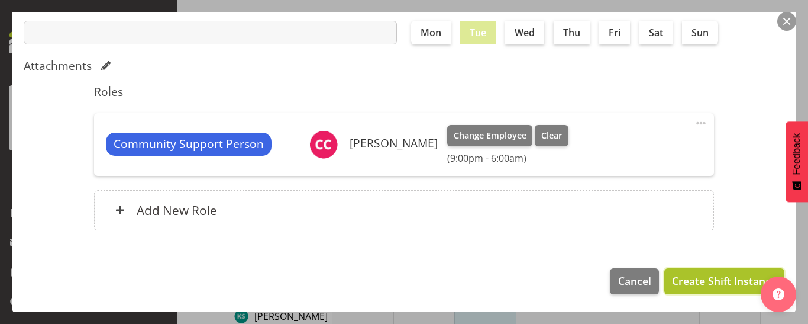
click at [693, 283] on span "Create Shift Instance" at bounding box center [724, 280] width 105 height 15
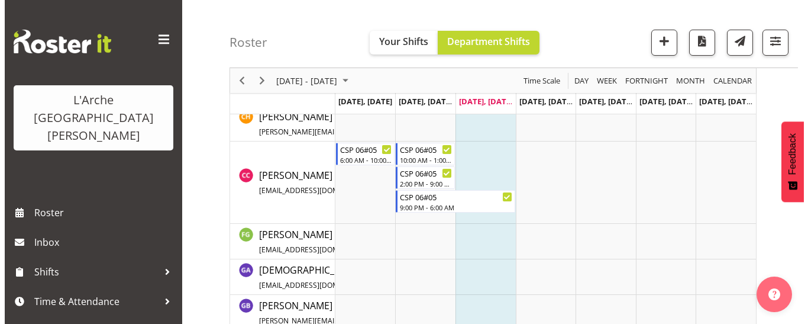
scroll to position [464, 0]
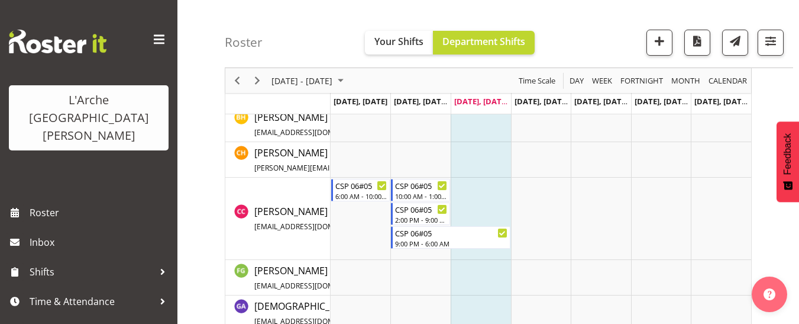
click at [460, 188] on td "Timeline Week of September 3, 2025" at bounding box center [481, 218] width 60 height 82
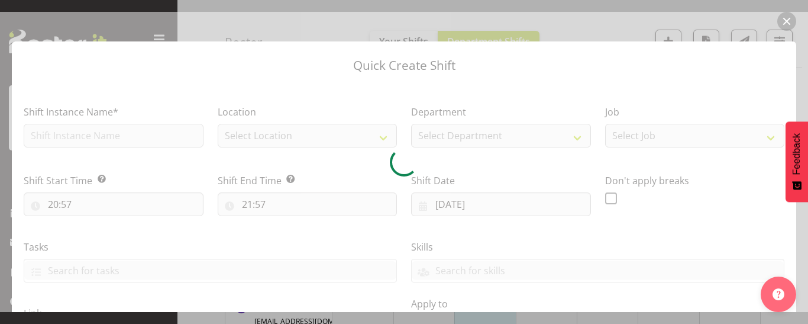
checkbox input "true"
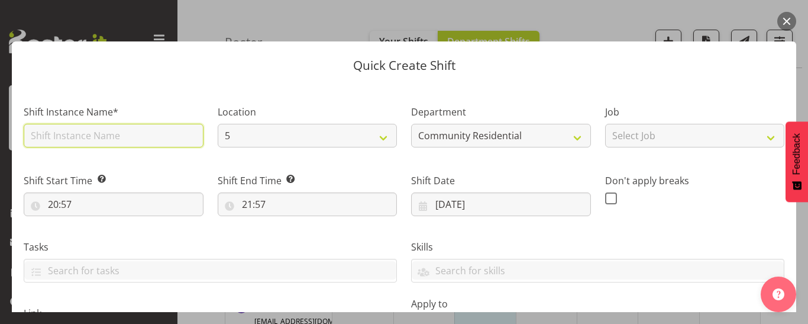
click at [115, 131] on input "text" at bounding box center [114, 136] width 180 height 24
type input "CSP 06#05"
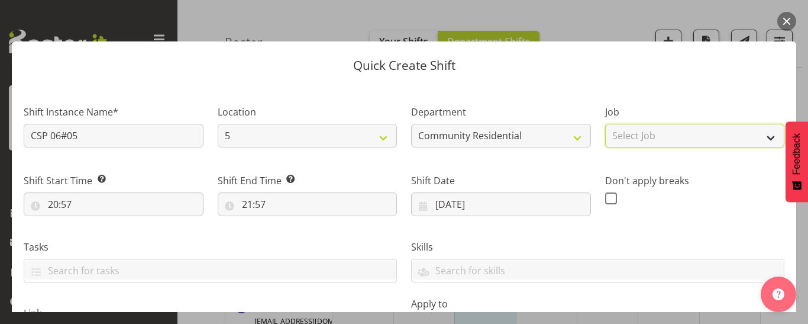
click at [628, 138] on select "Select Job Accounts Admin Art Coordinator Community Leader Community Support Pe…" at bounding box center [695, 136] width 180 height 24
select select "2"
click at [605, 124] on select "Select Job Accounts Admin Art Coordinator Community Leader Community Support Pe…" at bounding box center [695, 136] width 180 height 24
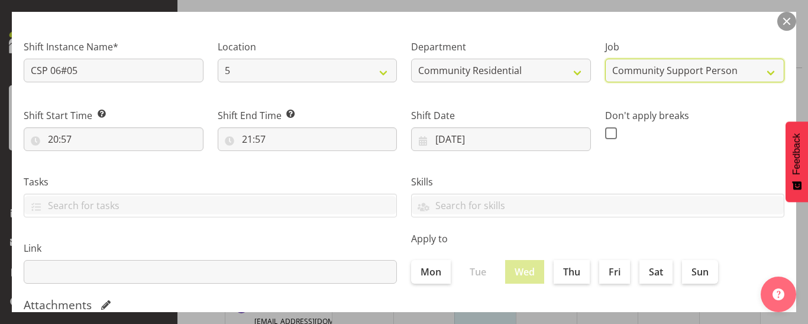
scroll to position [118, 0]
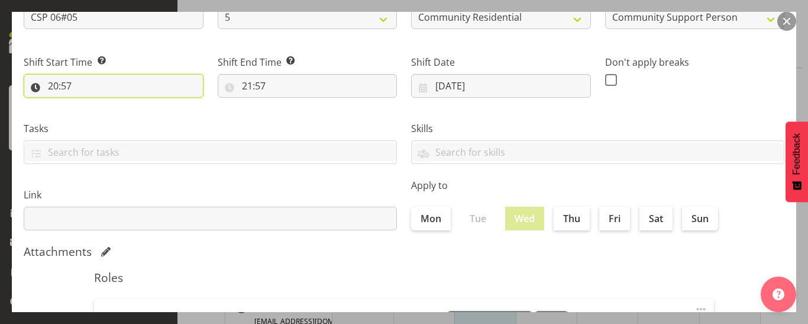
click at [62, 86] on input "20:57" at bounding box center [114, 86] width 180 height 24
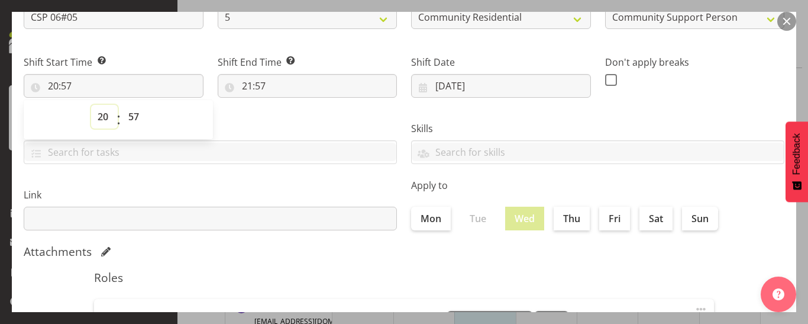
click at [103, 118] on select "00 01 02 03 04 05 06 07 08 09 10 11 12 13 14 15 16 17 18 19 20 21 22 23" at bounding box center [104, 117] width 27 height 24
select select "6"
click at [91, 105] on select "00 01 02 03 04 05 06 07 08 09 10 11 12 13 14 15 16 17 18 19 20 21 22 23" at bounding box center [104, 117] width 27 height 24
type input "06:57"
click at [133, 118] on select "00 01 02 03 04 05 06 07 08 09 10 11 12 13 14 15 16 17 18 19 20 21 22 23 24 25 2…" at bounding box center [135, 117] width 27 height 24
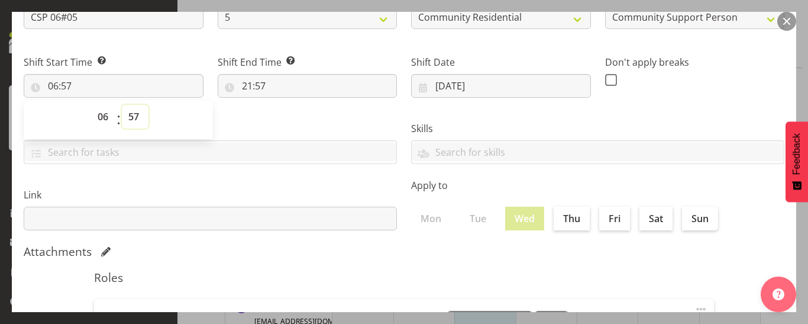
select select "0"
click at [122, 105] on select "00 01 02 03 04 05 06 07 08 09 10 11 12 13 14 15 16 17 18 19 20 21 22 23 24 25 2…" at bounding box center [135, 117] width 27 height 24
type input "06:00"
click at [251, 90] on input "21:57" at bounding box center [308, 86] width 180 height 24
click at [296, 117] on select "00 01 02 03 04 05 06 07 08 09 10 11 12 13 14 15 16 17 18 19 20 21 22 23" at bounding box center [298, 117] width 27 height 24
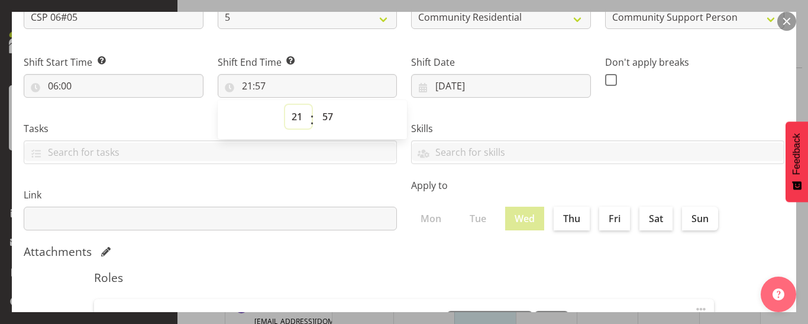
select select "12"
click at [285, 105] on select "00 01 02 03 04 05 06 07 08 09 10 11 12 13 14 15 16 17 18 19 20 21 22 23" at bounding box center [298, 117] width 27 height 24
type input "12:57"
click at [327, 115] on select "00 01 02 03 04 05 06 07 08 09 10 11 12 13 14 15 16 17 18 19 20 21 22 23 24 25 2…" at bounding box center [329, 117] width 27 height 24
select select "30"
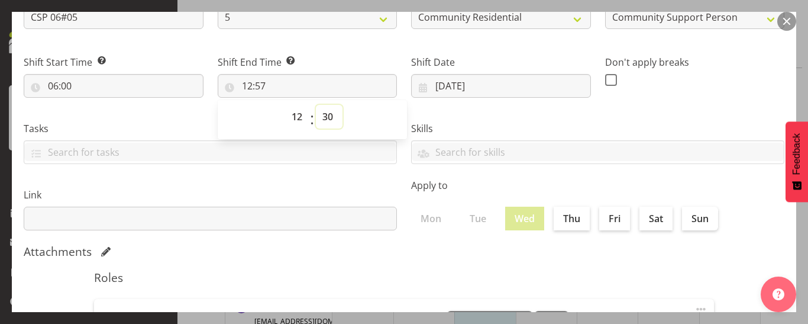
click at [316, 105] on select "00 01 02 03 04 05 06 07 08 09 10 11 12 13 14 15 16 17 18 19 20 21 22 23 24 25 2…" at bounding box center [329, 117] width 27 height 24
type input "12:30"
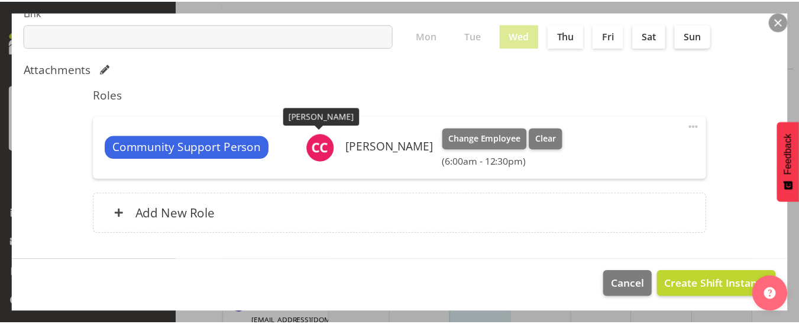
scroll to position [304, 0]
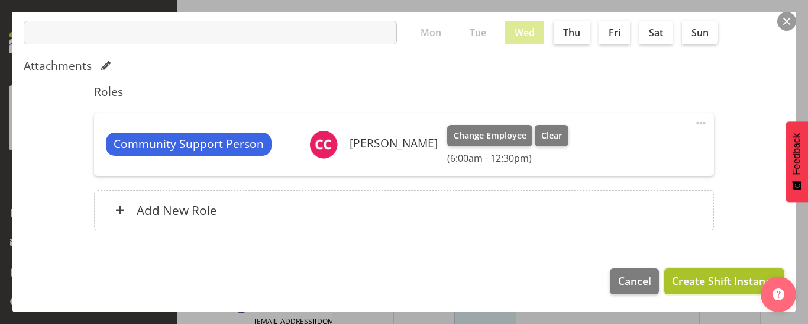
click at [674, 275] on span "Create Shift Instance" at bounding box center [724, 280] width 105 height 15
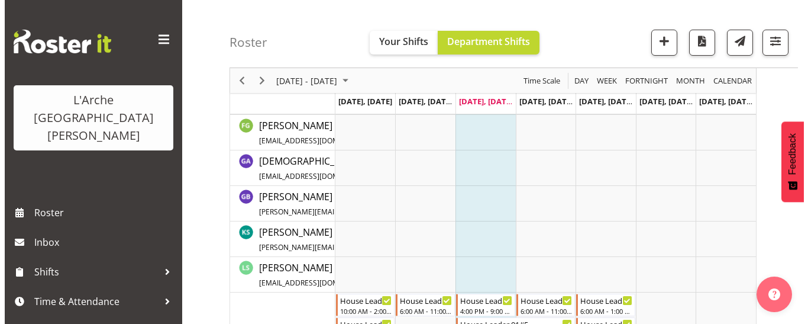
scroll to position [431, 0]
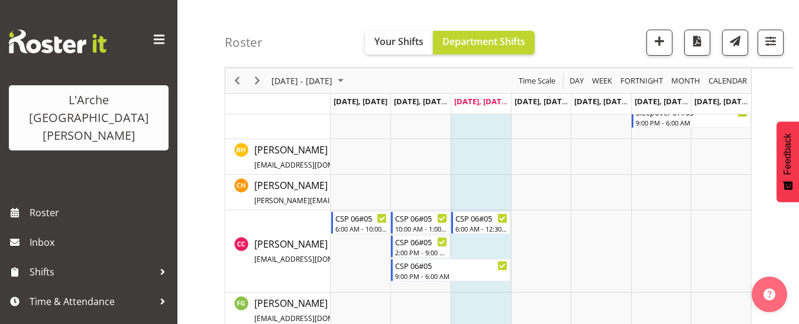
click at [461, 243] on td "Timeline Week of September 3, 2025" at bounding box center [481, 251] width 60 height 82
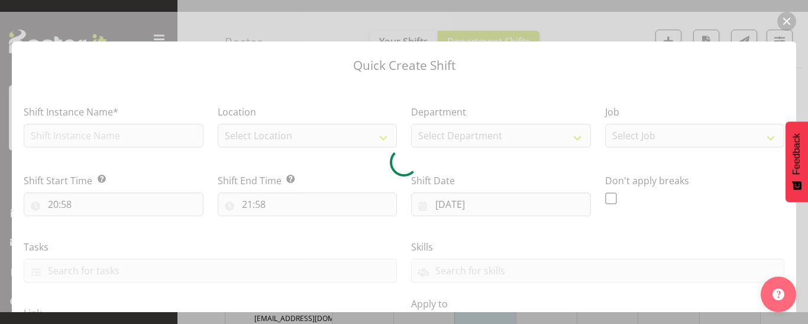
checkbox input "true"
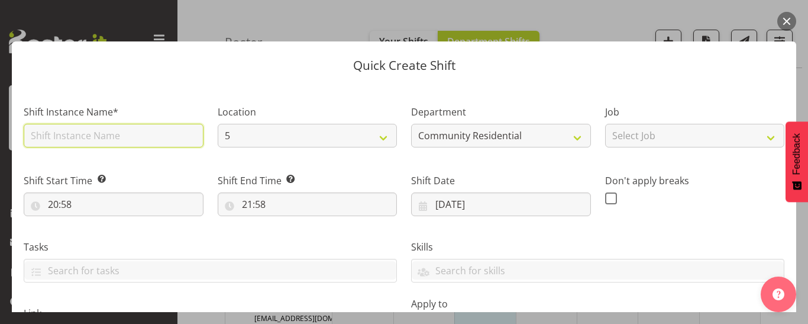
click at [108, 133] on input "text" at bounding box center [114, 136] width 180 height 24
type input "CSP 06#05"
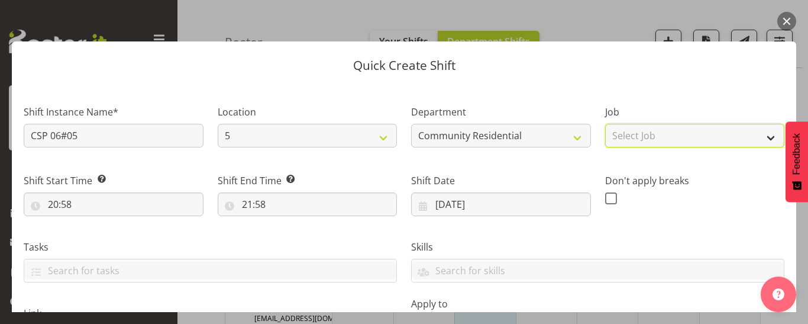
click at [686, 144] on select "Select Job Accounts Admin Art Coordinator Community Leader Community Support Pe…" at bounding box center [695, 136] width 180 height 24
select select "2"
click at [605, 124] on select "Select Job Accounts Admin Art Coordinator Community Leader Community Support Pe…" at bounding box center [695, 136] width 180 height 24
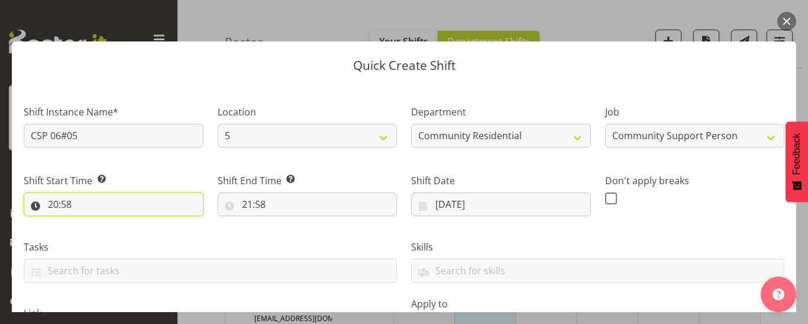
click at [68, 205] on input "20:58" at bounding box center [114, 204] width 180 height 24
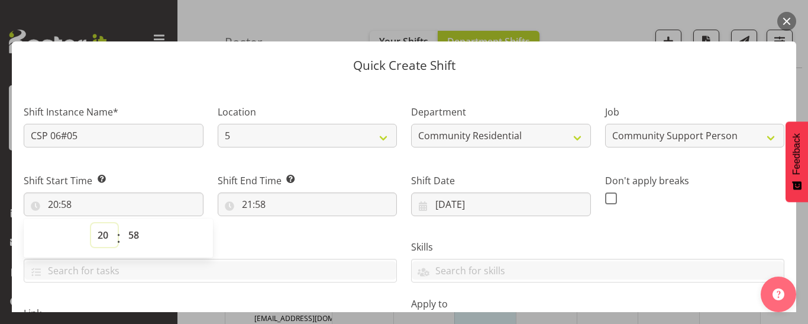
click at [102, 234] on select "00 01 02 03 04 05 06 07 08 09 10 11 12 13 14 15 16 17 18 19 20 21 22 23" at bounding box center [104, 235] width 27 height 24
select select "13"
click at [91, 223] on select "00 01 02 03 04 05 06 07 08 09 10 11 12 13 14 15 16 17 18 19 20 21 22 23" at bounding box center [104, 235] width 27 height 24
type input "13:58"
click at [134, 234] on select "00 01 02 03 04 05 06 07 08 09 10 11 12 13 14 15 16 17 18 19 20 21 22 23 24 25 2…" at bounding box center [135, 235] width 27 height 24
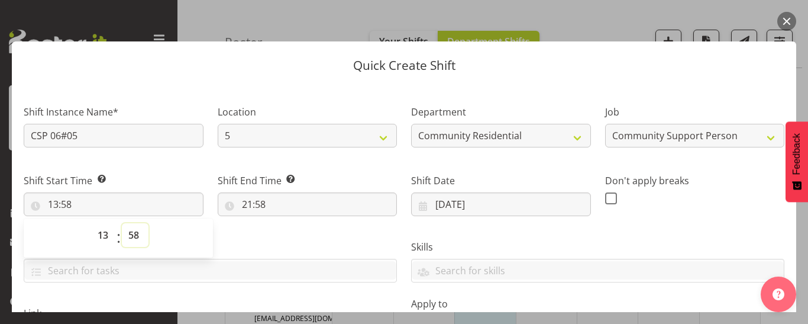
select select "0"
click at [122, 223] on select "00 01 02 03 04 05 06 07 08 09 10 11 12 13 14 15 16 17 18 19 20 21 22 23 24 25 2…" at bounding box center [135, 235] width 27 height 24
type input "13:00"
drag, startPoint x: 260, startPoint y: 201, endPoint x: 263, endPoint y: 206, distance: 6.6
click at [260, 202] on input "21:58" at bounding box center [308, 204] width 180 height 24
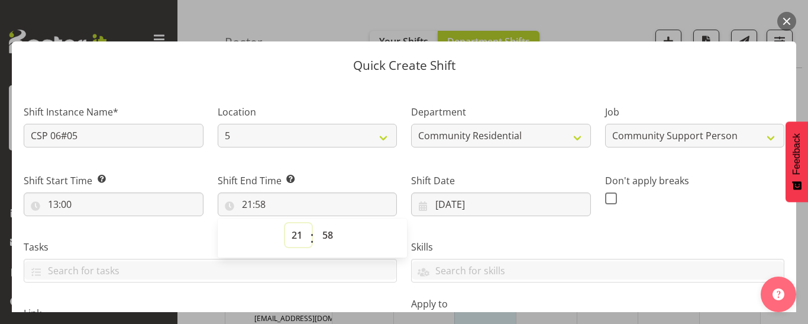
click at [290, 237] on select "00 01 02 03 04 05 06 07 08 09 10 11 12 13 14 15 16 17 18 19 20 21 22 23" at bounding box center [298, 235] width 27 height 24
select select "16"
click at [285, 223] on select "00 01 02 03 04 05 06 07 08 09 10 11 12 13 14 15 16 17 18 19 20 21 22 23" at bounding box center [298, 235] width 27 height 24
type input "16:58"
click at [328, 237] on select "00 01 02 03 04 05 06 07 08 09 10 11 12 13 14 15 16 17 18 19 20 21 22 23 24 25 2…" at bounding box center [329, 235] width 27 height 24
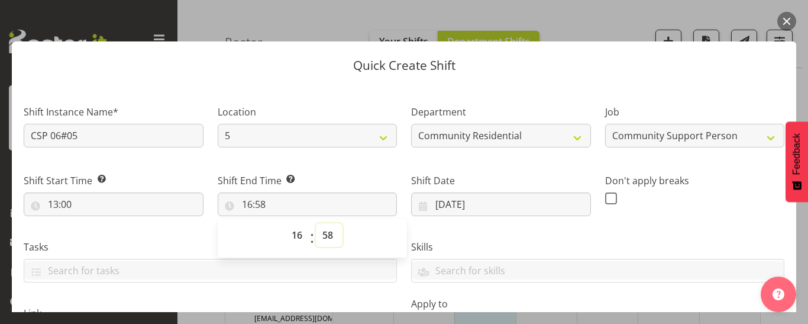
select select "0"
click at [316, 223] on select "00 01 02 03 04 05 06 07 08 09 10 11 12 13 14 15 16 17 18 19 20 21 22 23 24 25 2…" at bounding box center [329, 235] width 27 height 24
type input "16:00"
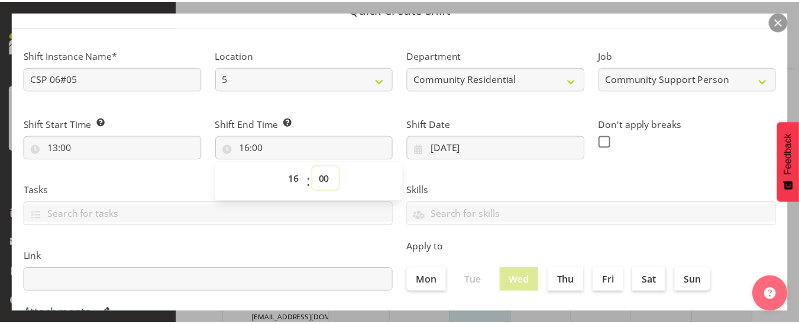
scroll to position [304, 0]
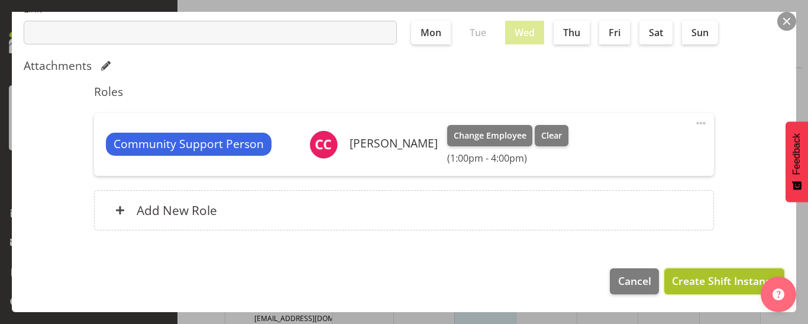
click at [687, 283] on span "Create Shift Instance" at bounding box center [724, 280] width 105 height 15
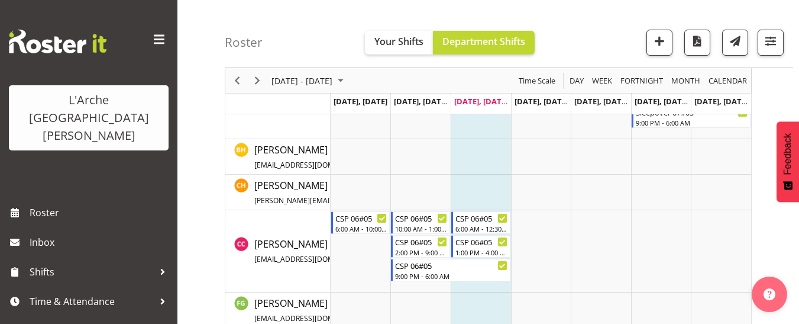
scroll to position [808, 0]
